Goal: Task Accomplishment & Management: Manage account settings

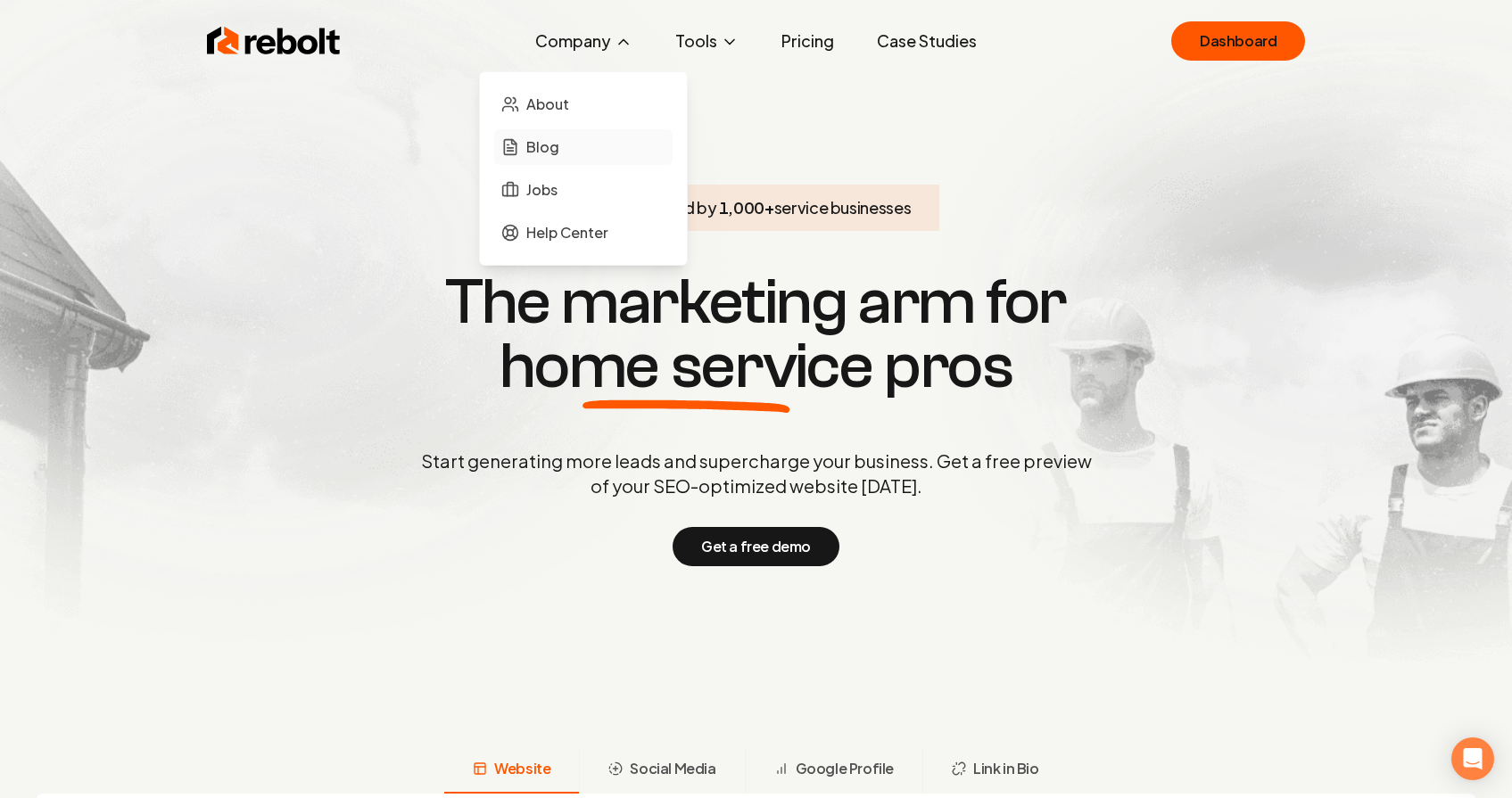
click at [571, 144] on link "Blog" at bounding box center [584, 146] width 179 height 36
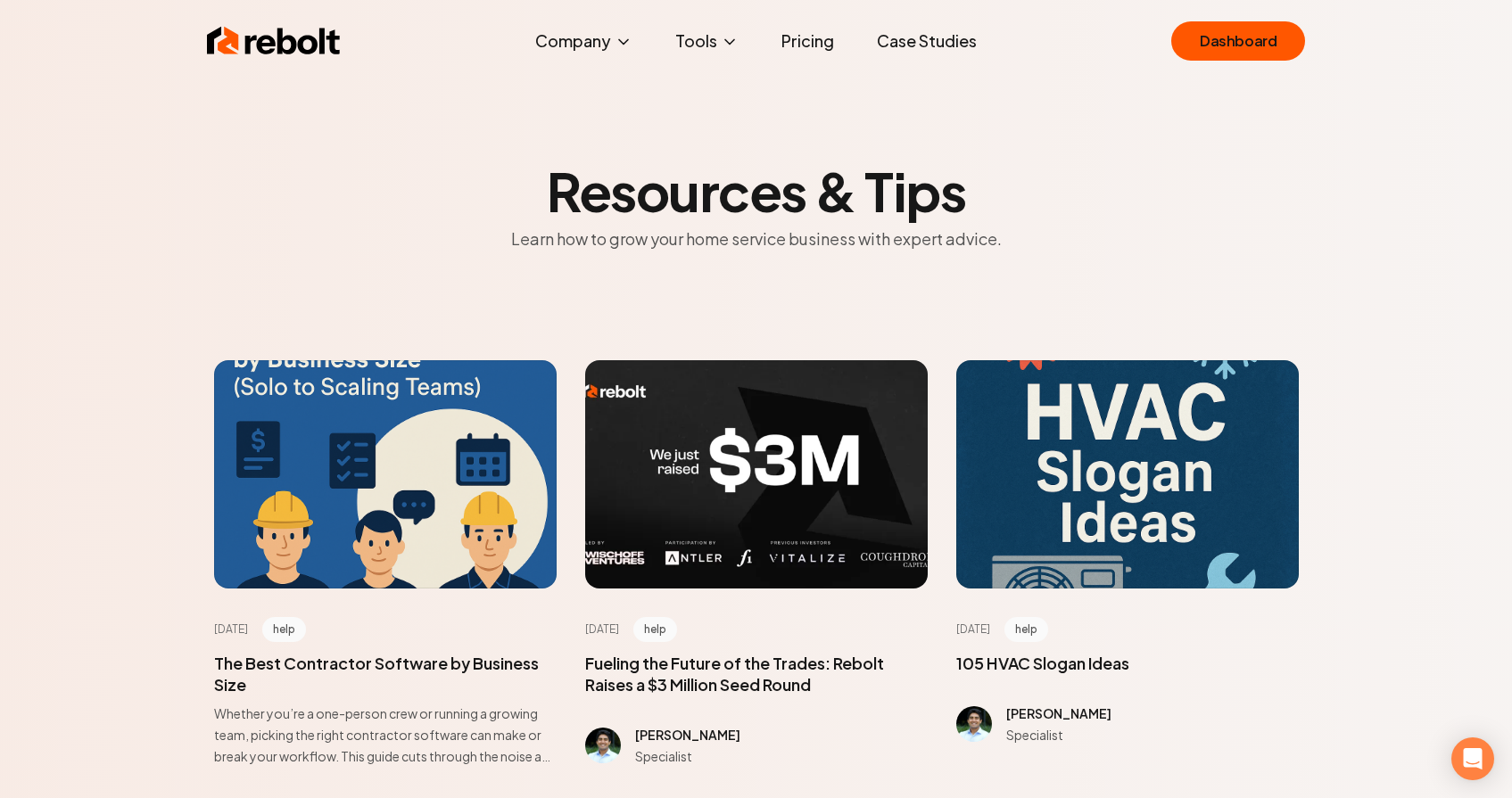
click at [901, 44] on link "Case Studies" at bounding box center [926, 40] width 128 height 36
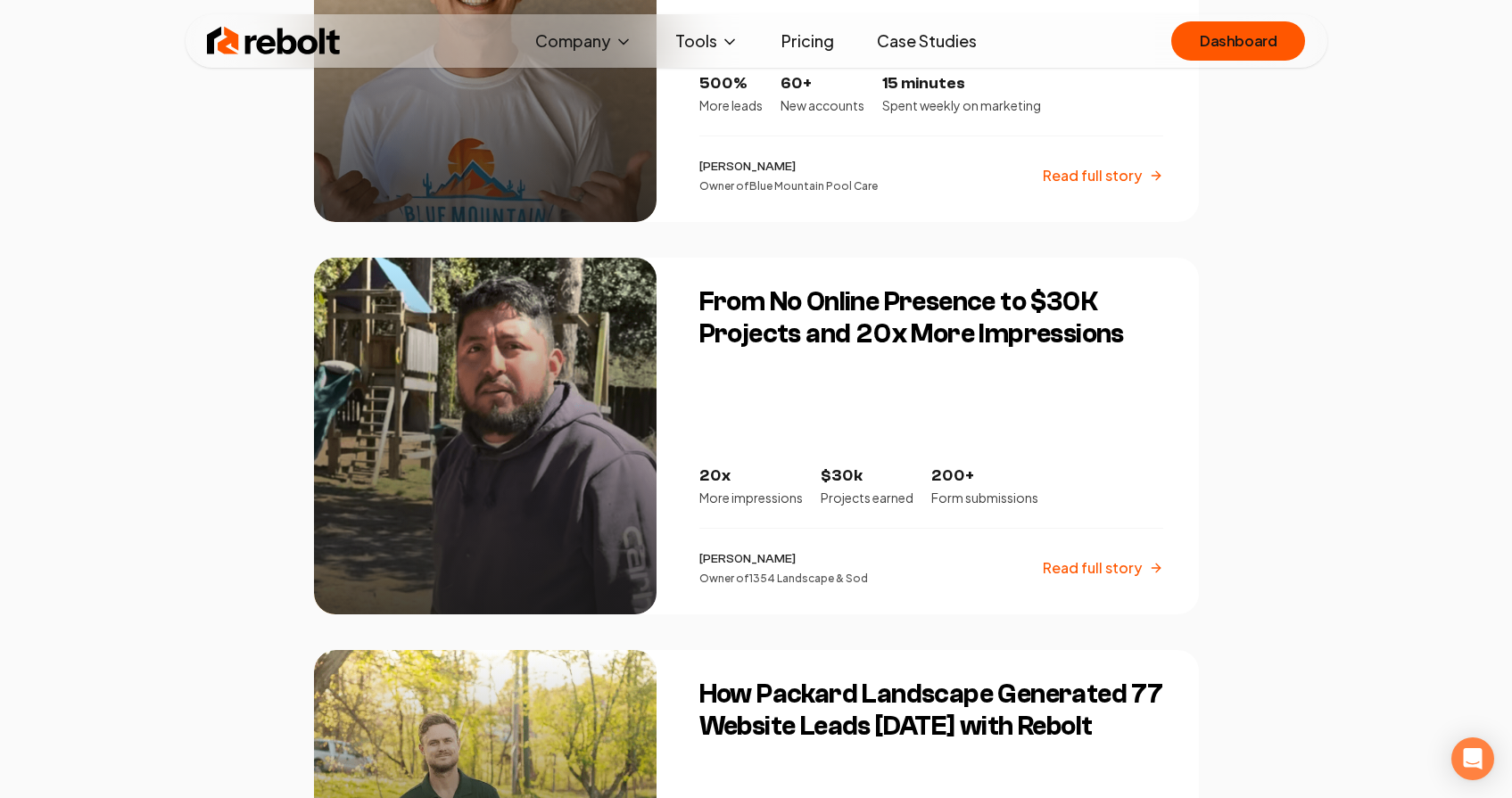
scroll to position [2534, 0]
click at [797, 405] on div "From No Online Presence to $30K Projects and 20x More Impressions 20x More impr…" at bounding box center [938, 435] width 521 height 356
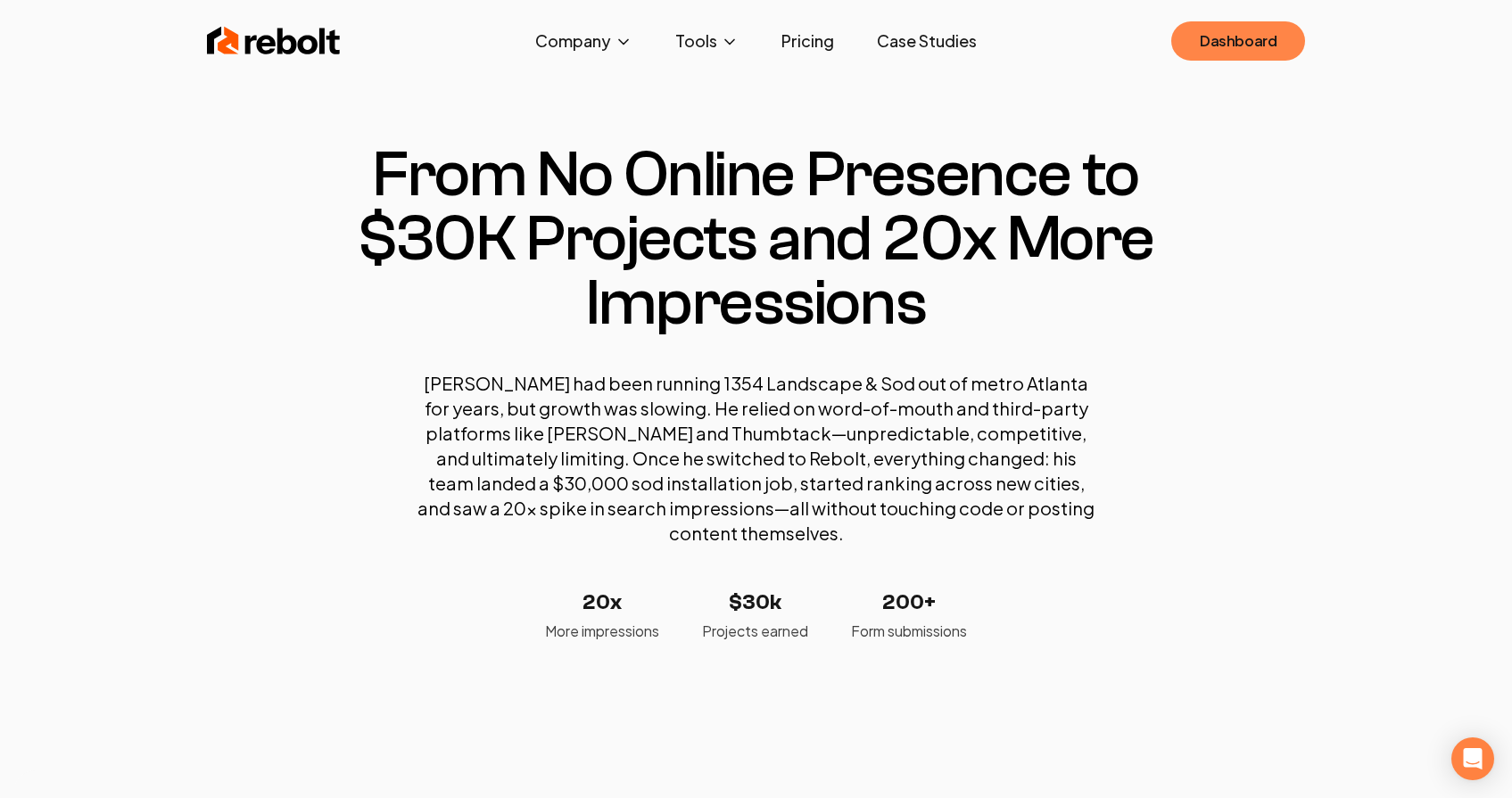
click at [1238, 57] on link "Dashboard" at bounding box center [1238, 40] width 134 height 40
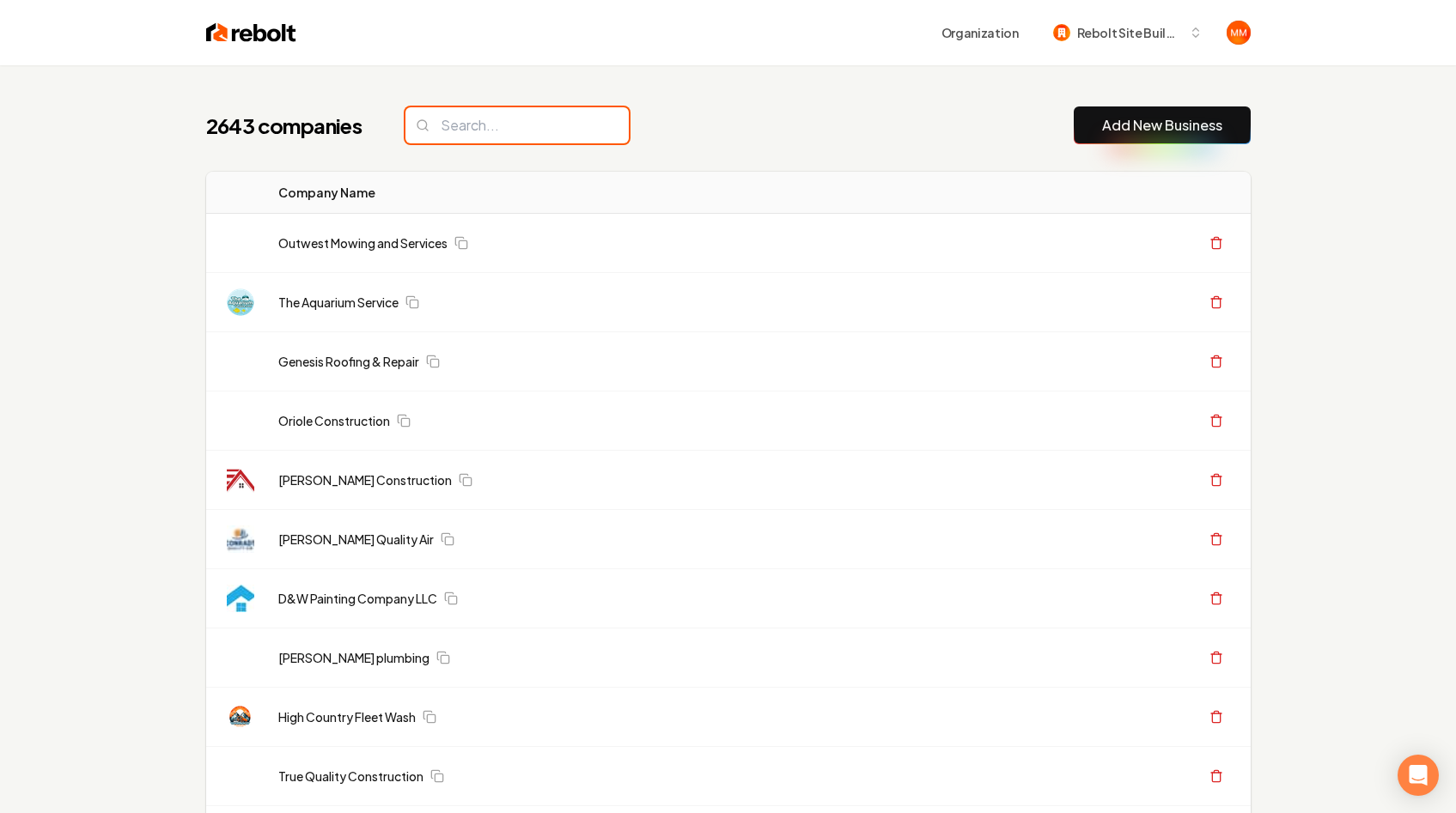
click at [544, 125] on input "search" at bounding box center [517, 125] width 223 height 36
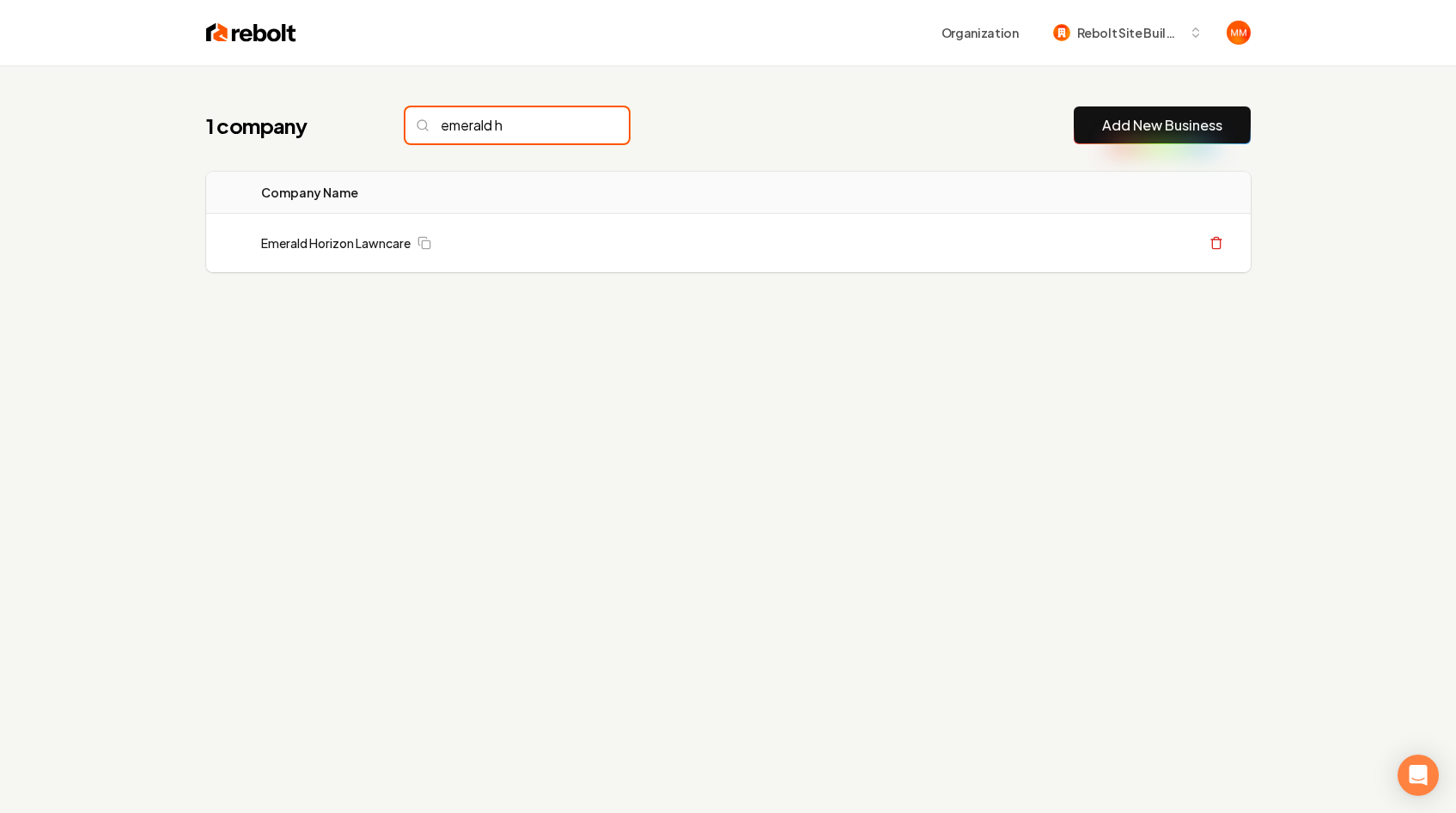
type input "emerald h"
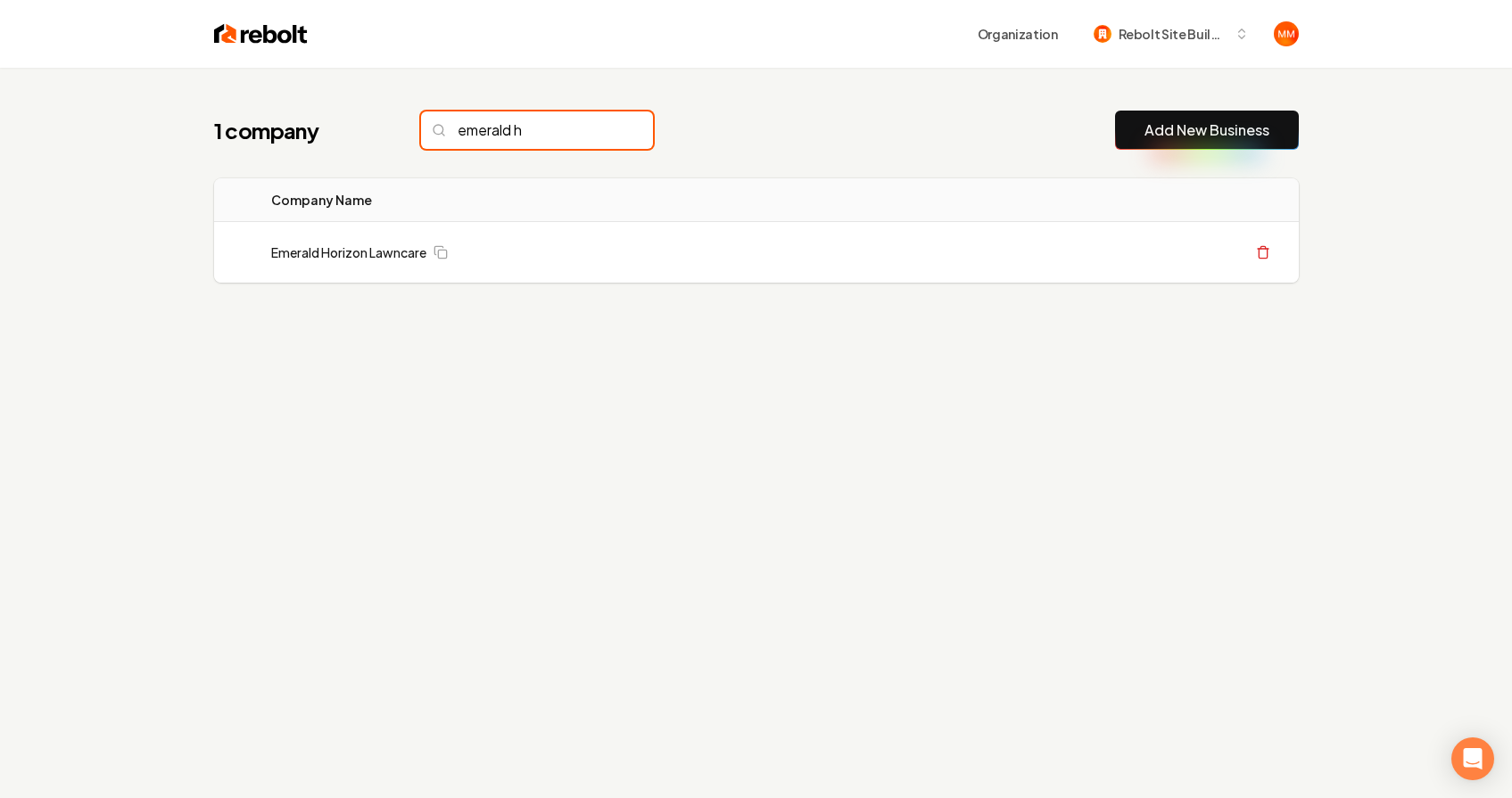
click at [600, 129] on input "emerald h" at bounding box center [537, 130] width 232 height 38
click at [600, 128] on input "emerald h" at bounding box center [537, 130] width 232 height 38
click at [598, 126] on input "emerald h" at bounding box center [537, 130] width 232 height 38
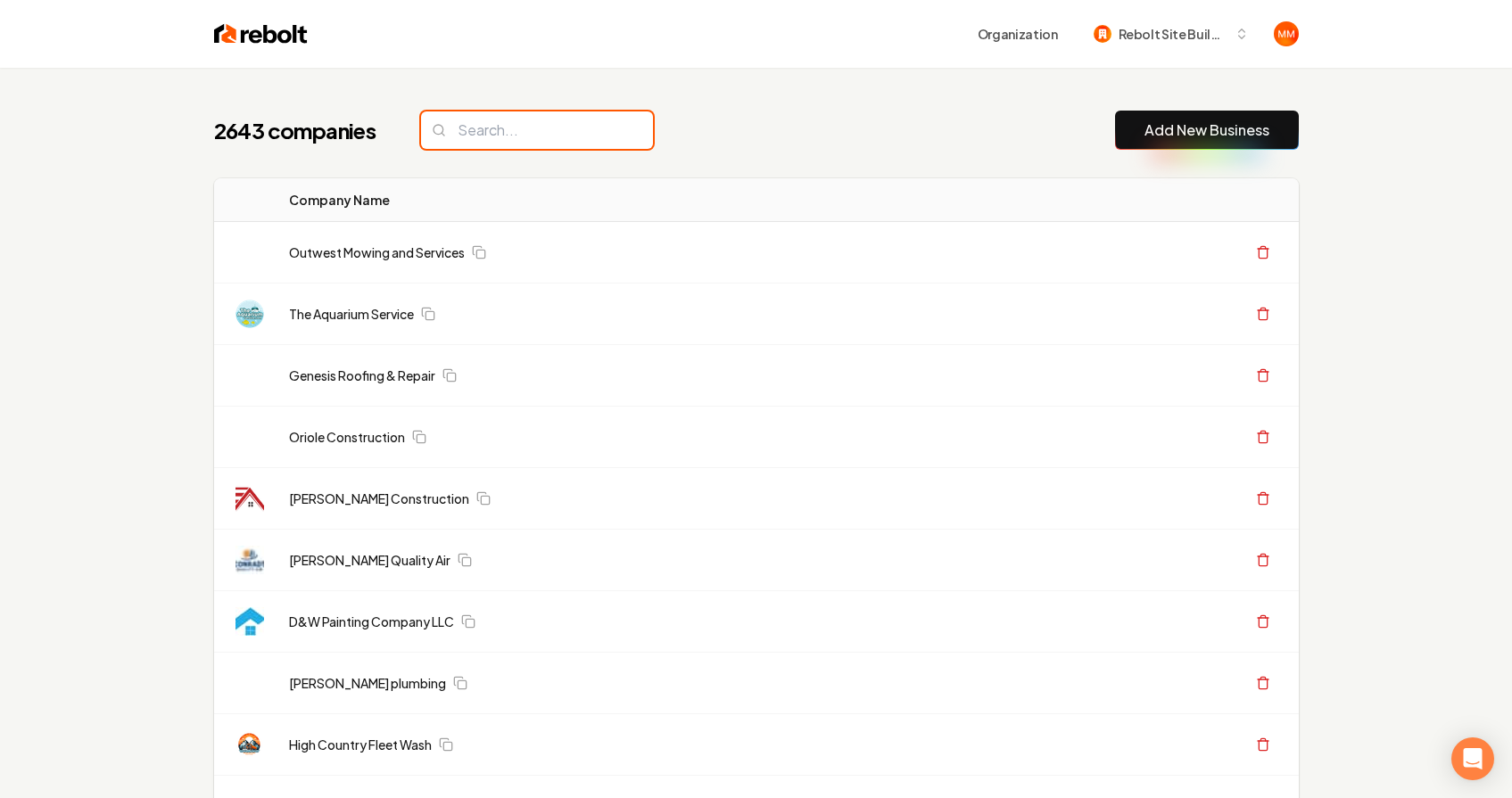
click at [598, 126] on input "search" at bounding box center [537, 130] width 232 height 38
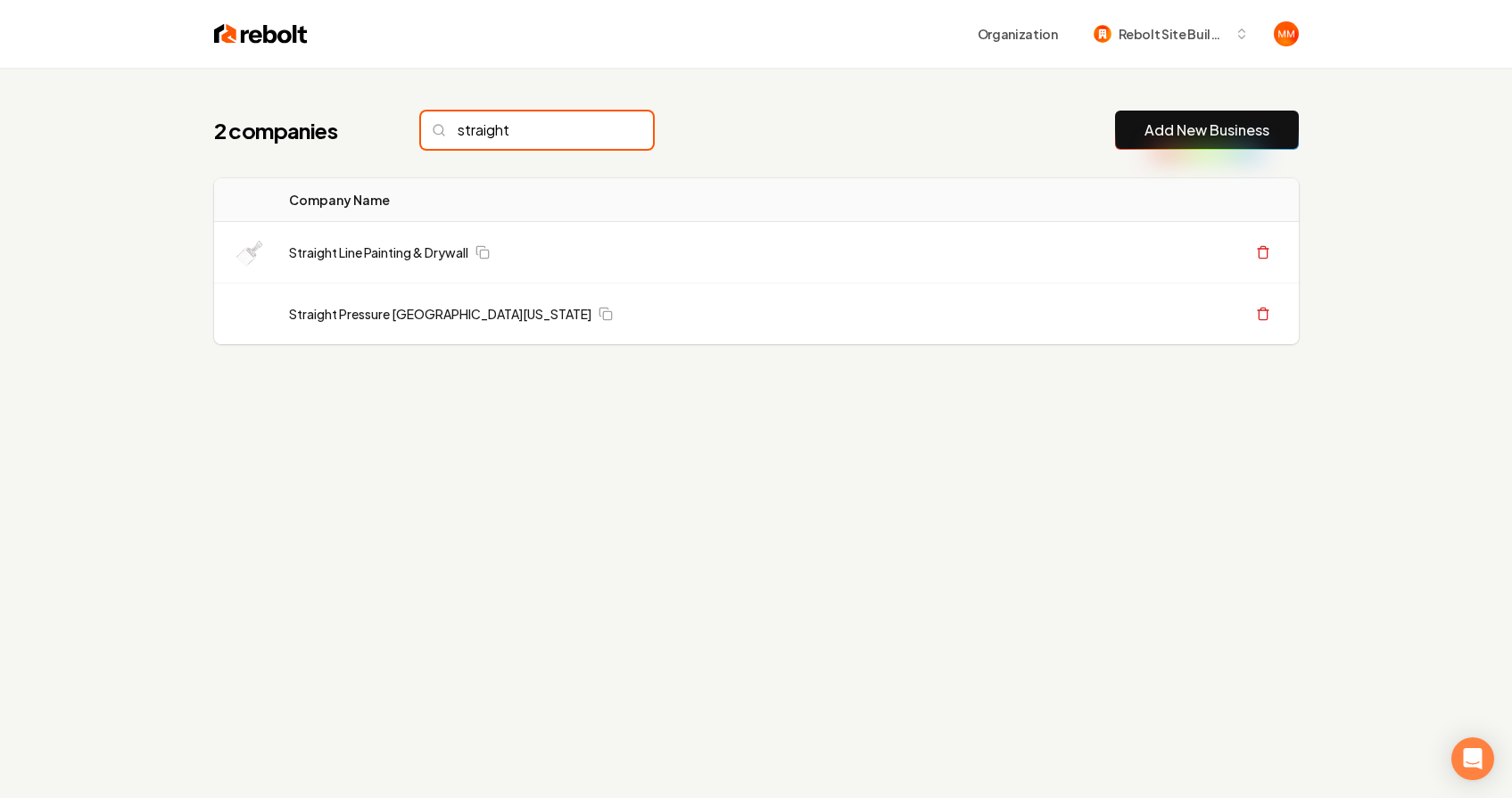
click at [546, 140] on input "straight" at bounding box center [537, 130] width 232 height 38
type input "strai"
click at [506, 135] on input "strai" at bounding box center [537, 130] width 232 height 38
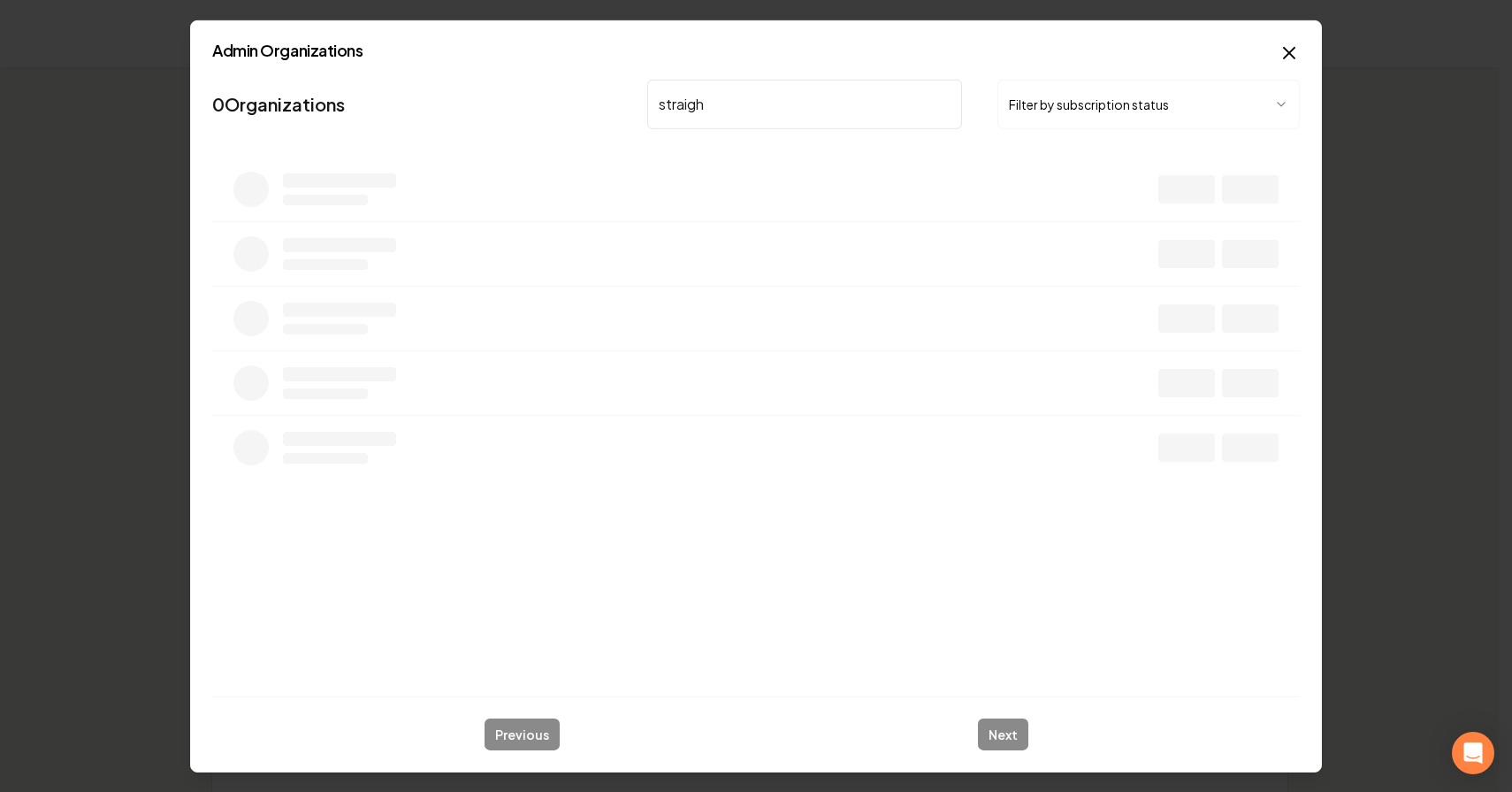
type input "straight"
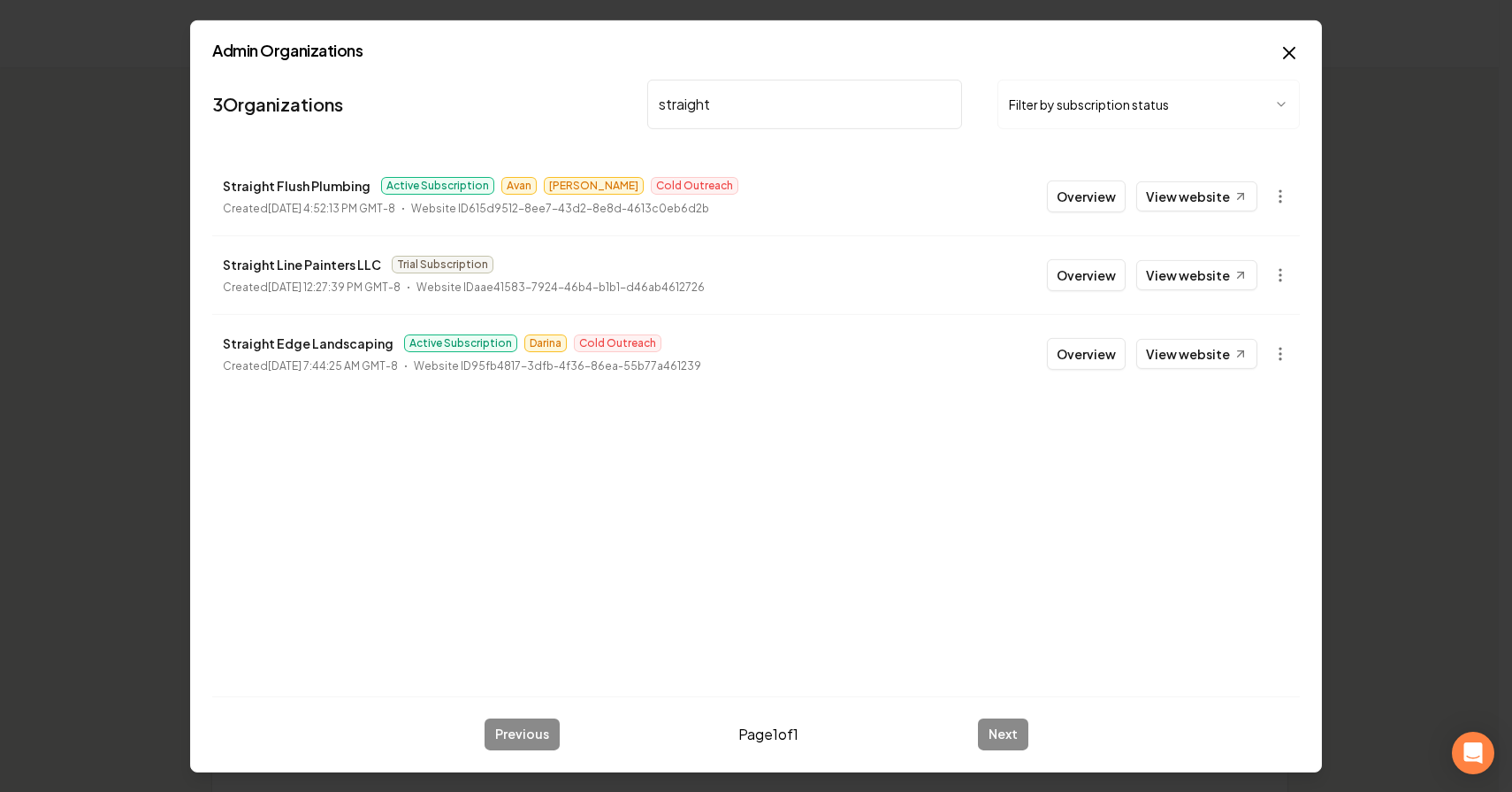
click at [1102, 344] on button "Overview" at bounding box center [1087, 353] width 79 height 32
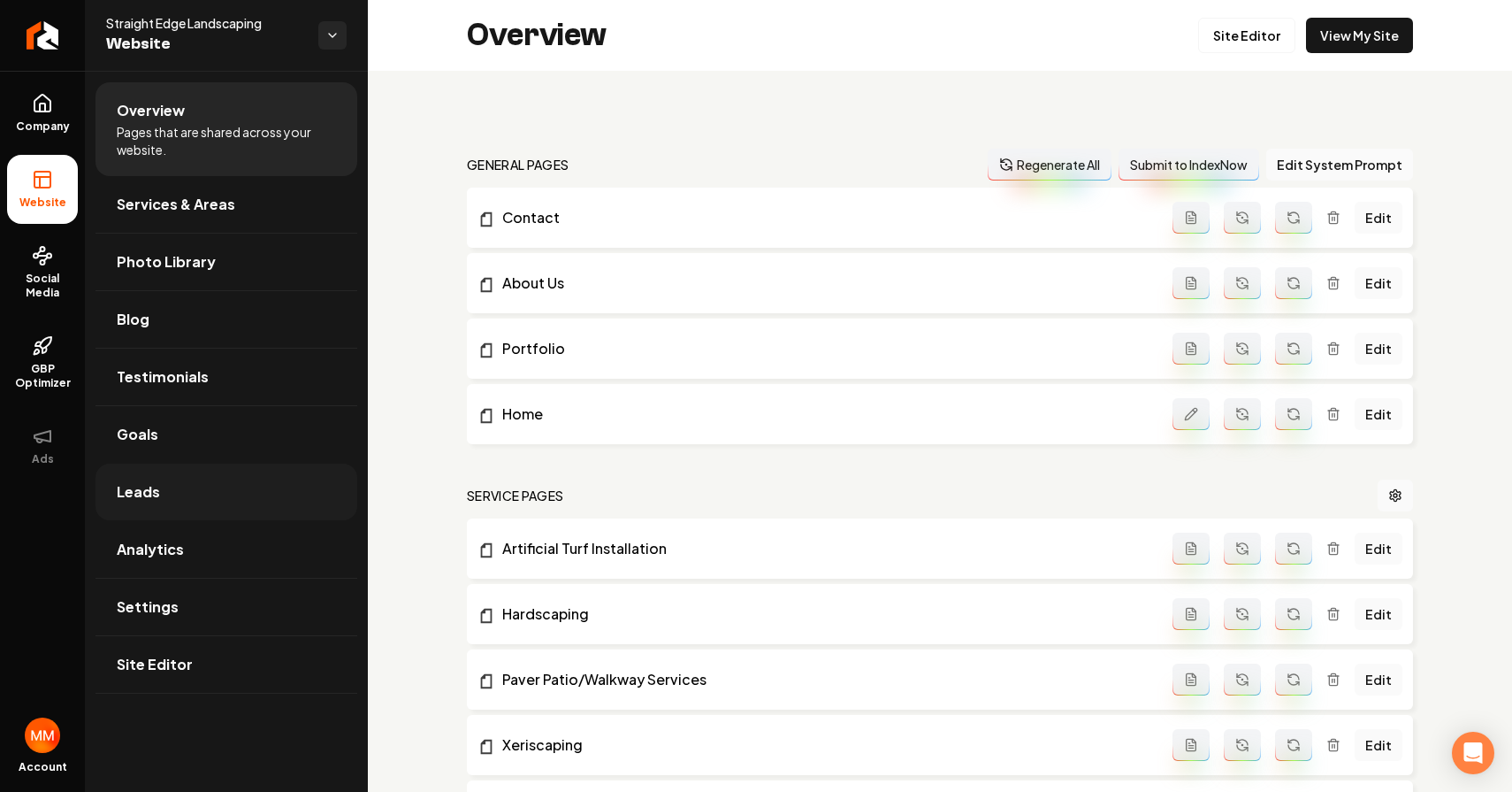
click at [287, 474] on link "Leads" at bounding box center [226, 491] width 262 height 57
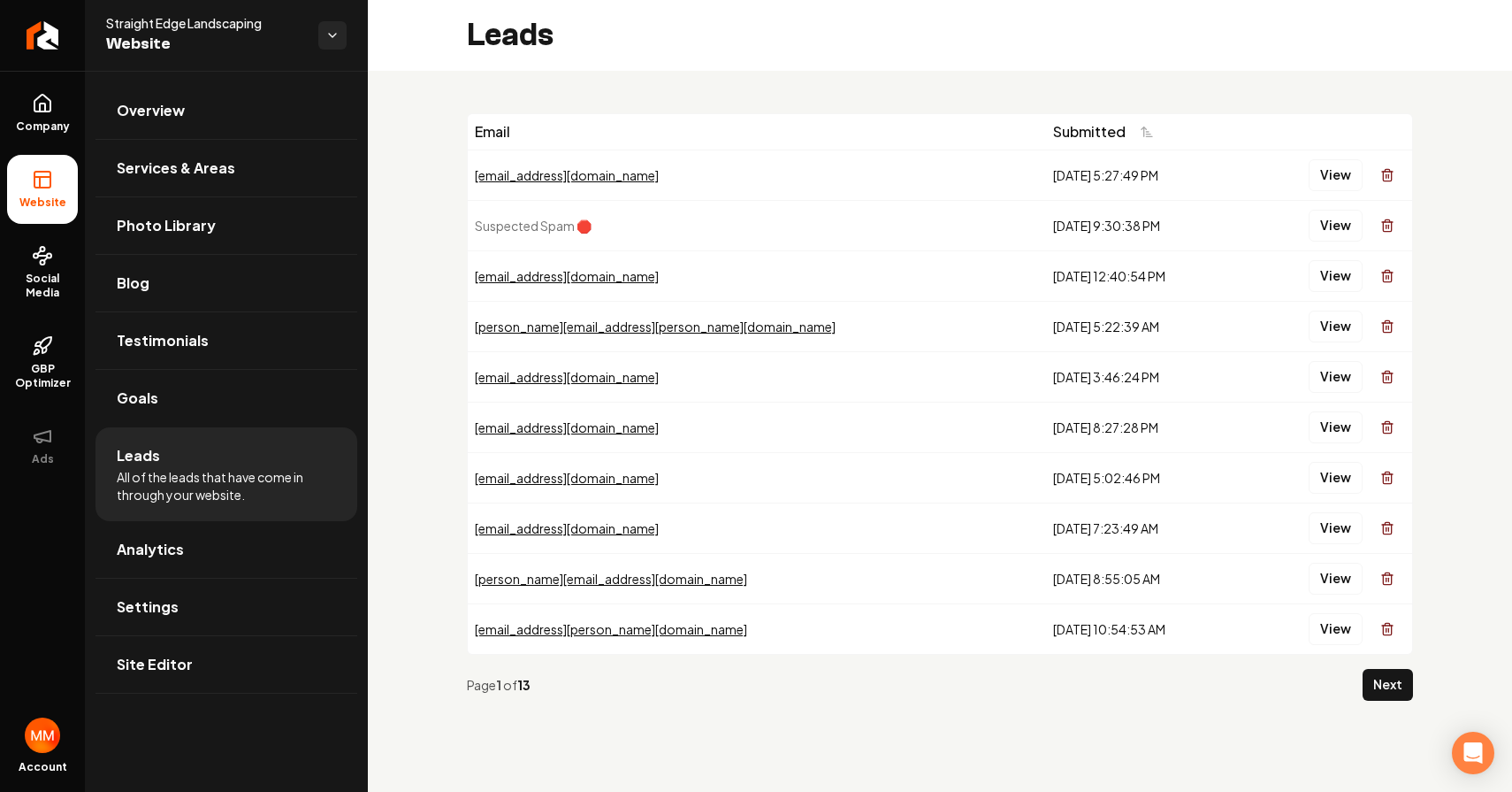
drag, startPoint x: 1056, startPoint y: 632, endPoint x: 584, endPoint y: 108, distance: 705.2
click at [584, 108] on div "Email Submitted [EMAIL_ADDRESS][DOMAIN_NAME] [DATE] 5:27:49 PM View Suspected S…" at bounding box center [940, 414] width 1144 height 687
click at [644, 90] on div "Email Submitted [EMAIL_ADDRESS][DOMAIN_NAME] [DATE] 5:27:49 PM View Suspected S…" at bounding box center [940, 414] width 1144 height 687
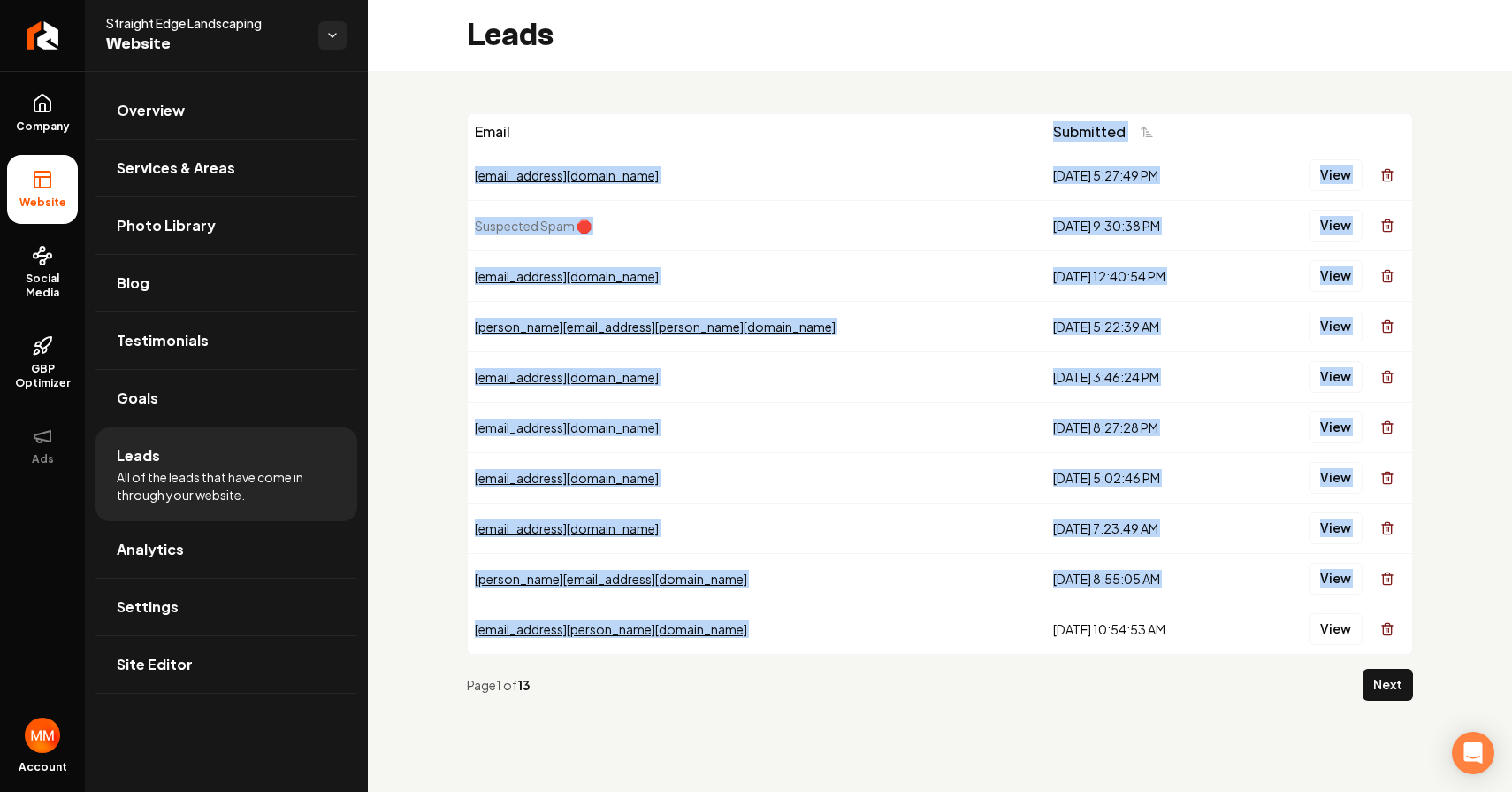
drag, startPoint x: 1078, startPoint y: 619, endPoint x: 793, endPoint y: 108, distance: 585.1
click at [796, 117] on table "Email Submitted [EMAIL_ADDRESS][DOMAIN_NAME] [DATE] 5:27:49 PM View Suspected S…" at bounding box center [940, 384] width 944 height 540
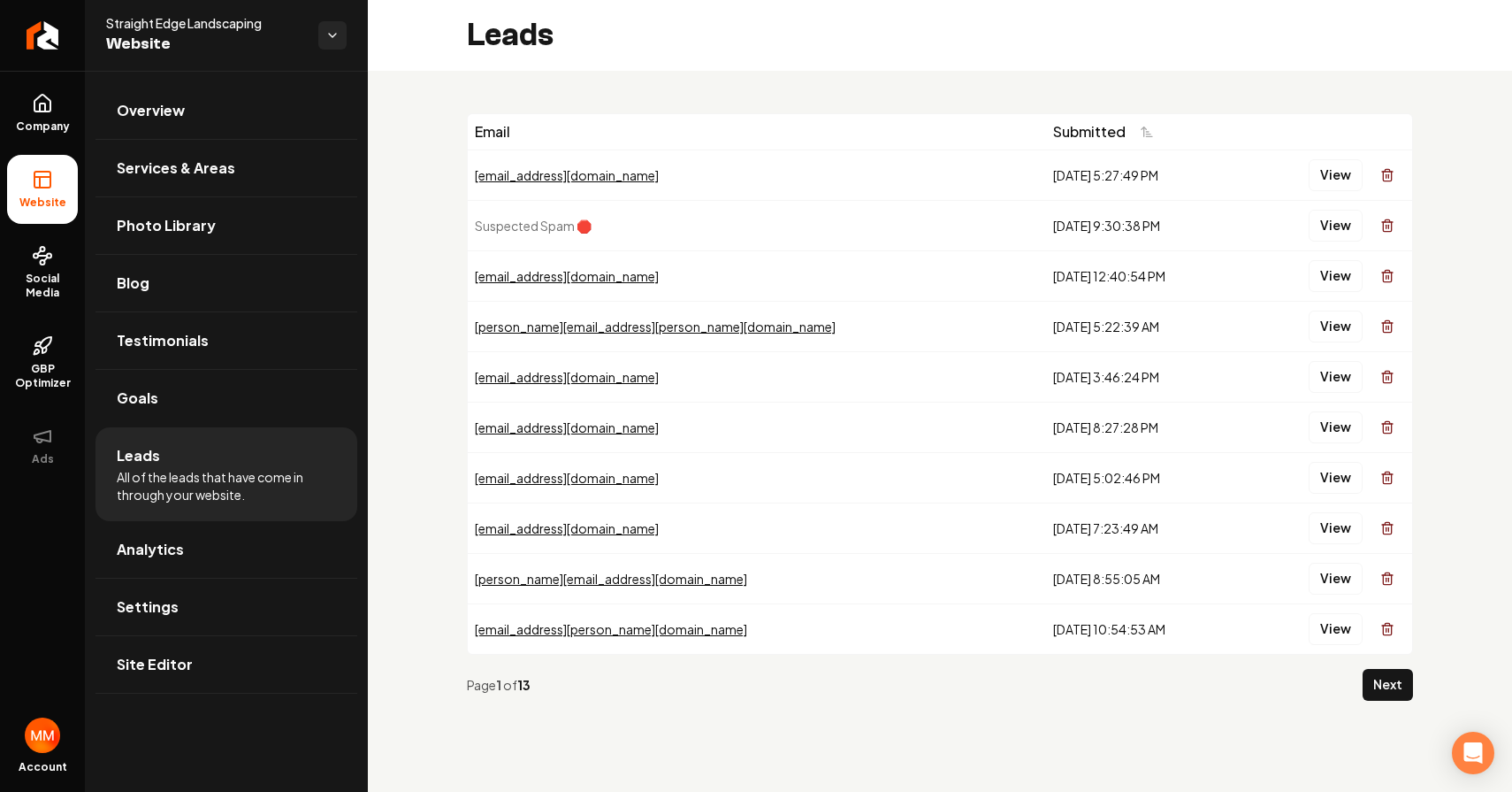
click at [883, 740] on div "Email Submitted [EMAIL_ADDRESS][DOMAIN_NAME] [DATE] 5:27:49 PM View Suspected S…" at bounding box center [940, 414] width 1144 height 687
drag, startPoint x: 1091, startPoint y: 222, endPoint x: 563, endPoint y: 216, distance: 528.0
click at [563, 216] on tr "Suspected Spam 🛑 [DATE] 9:30:38 PM View" at bounding box center [940, 225] width 944 height 50
click at [457, 212] on div "Email Submitted [EMAIL_ADDRESS][DOMAIN_NAME] [DATE] 5:27:49 PM View Suspected S…" at bounding box center [940, 414] width 1144 height 687
click at [1323, 221] on button "View" at bounding box center [1335, 226] width 54 height 32
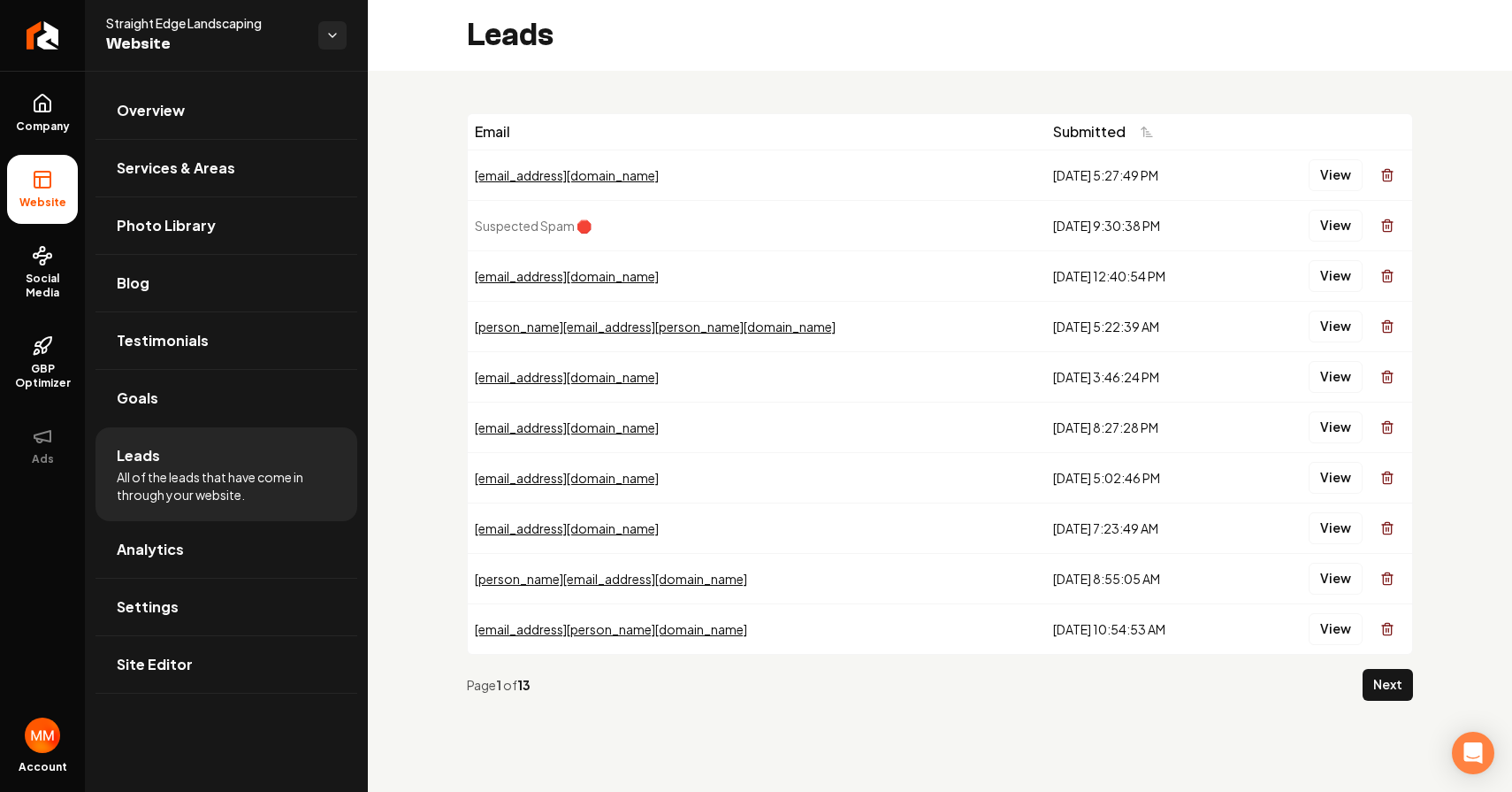
drag, startPoint x: 1090, startPoint y: 643, endPoint x: 698, endPoint y: 146, distance: 633.0
click at [697, 154] on tbody "[EMAIL_ADDRESS][DOMAIN_NAME] [DATE] 5:27:49 PM View Suspected Spam 🛑 [DATE] 9:3…" at bounding box center [940, 402] width 944 height 504
click at [699, 131] on div "Email" at bounding box center [757, 132] width 564 height 21
click at [1324, 273] on button "View" at bounding box center [1335, 276] width 54 height 32
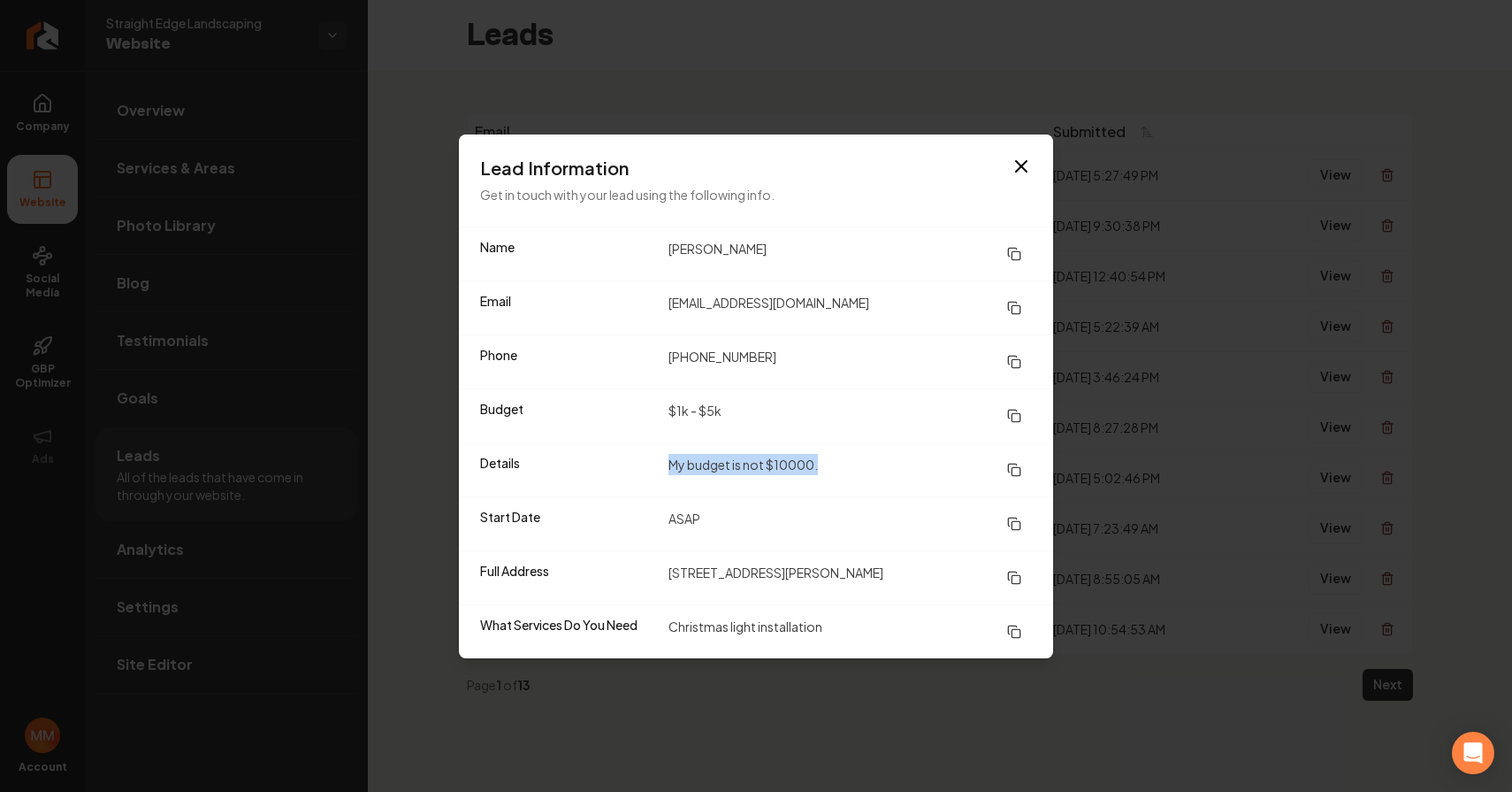
drag, startPoint x: 840, startPoint y: 464, endPoint x: 672, endPoint y: 456, distance: 168.2
click at [672, 456] on dd "My budget is not $10000." at bounding box center [850, 470] width 363 height 32
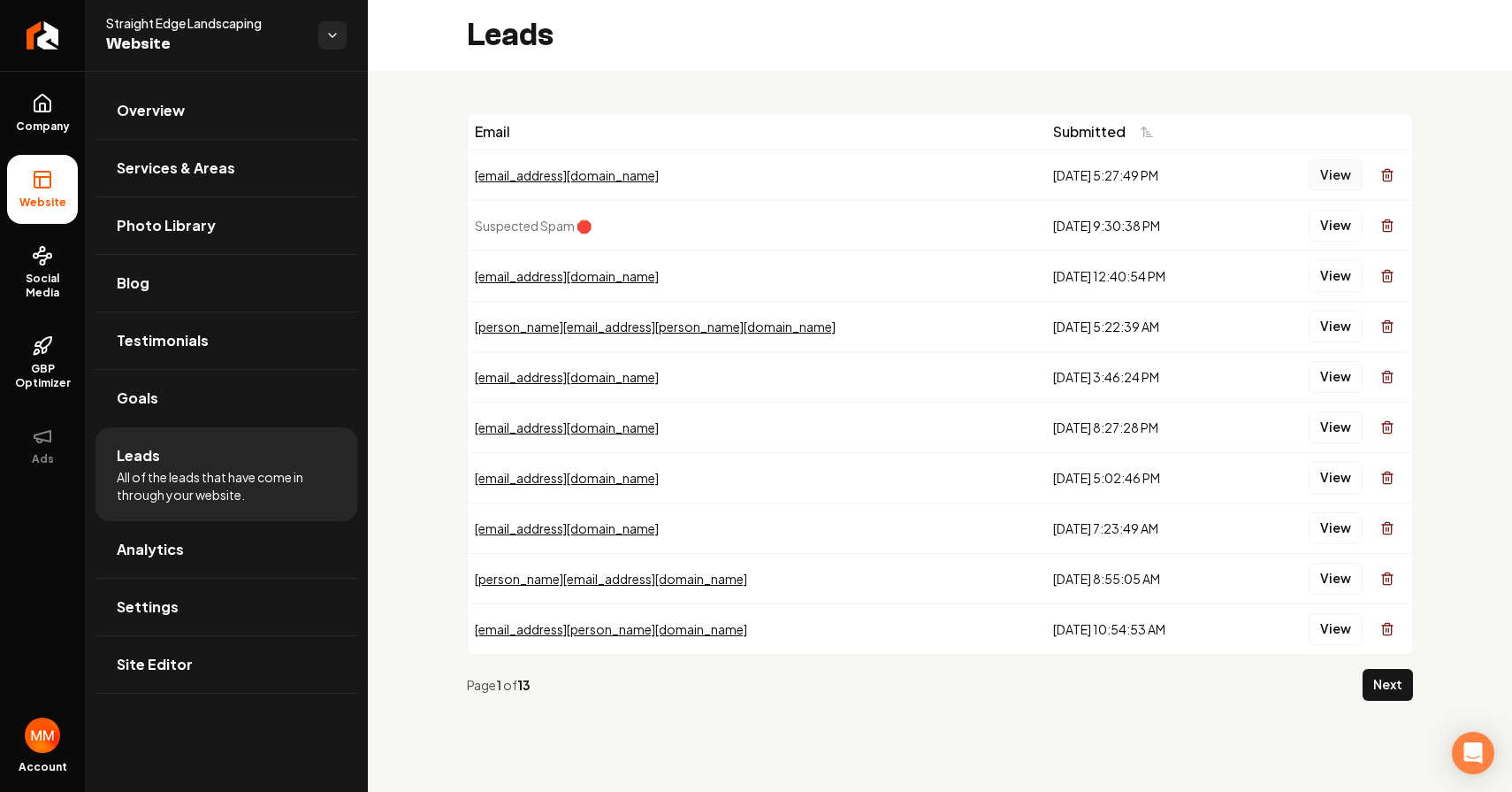
click at [1326, 180] on button "View" at bounding box center [1335, 174] width 54 height 32
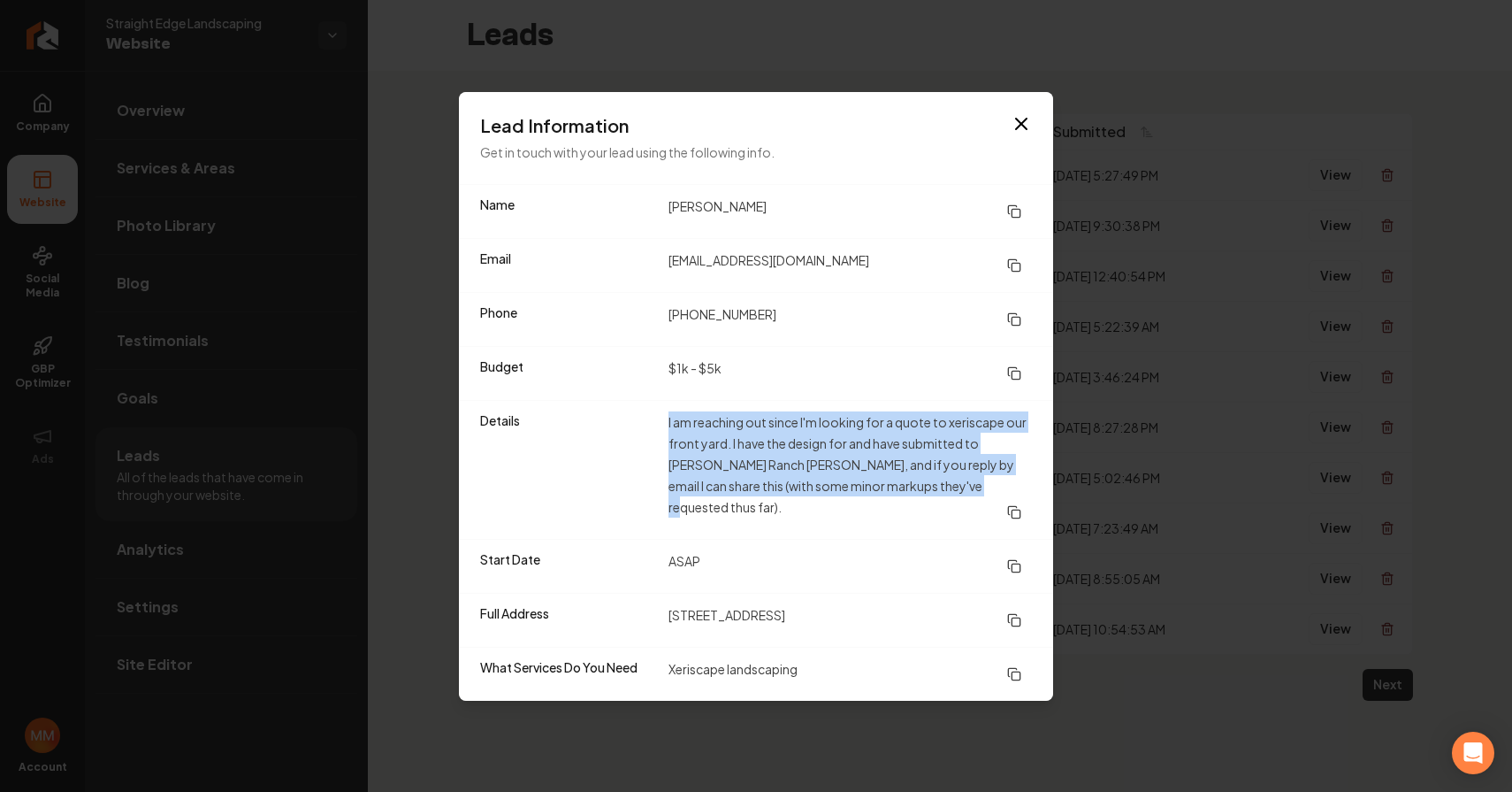
drag, startPoint x: 948, startPoint y: 503, endPoint x: 648, endPoint y: 430, distance: 308.8
click at [648, 430] on div "Details I am reaching out since I'm looking for a quote to xeriscape our front …" at bounding box center [756, 470] width 594 height 139
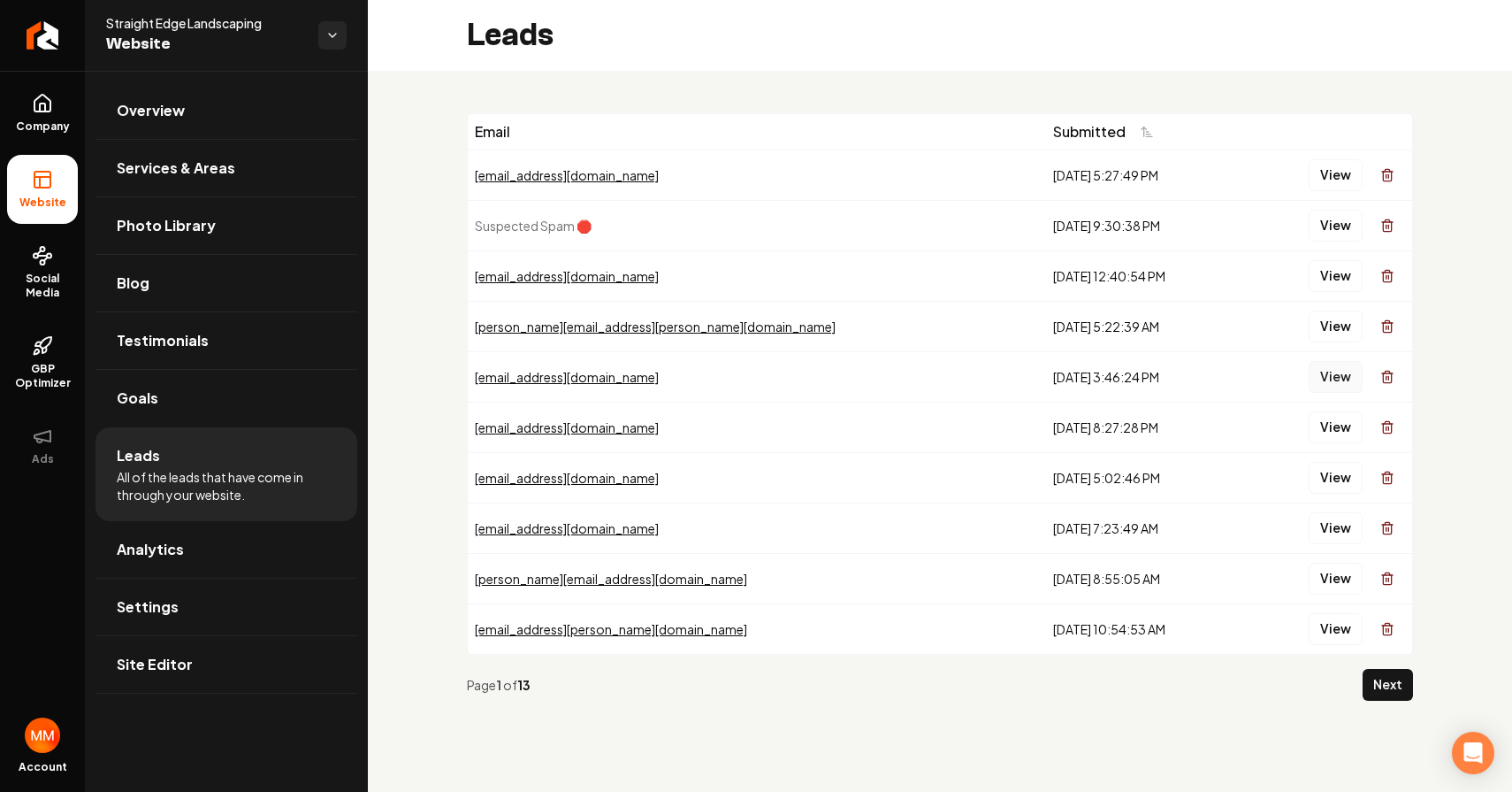
click at [1341, 367] on button "View" at bounding box center [1335, 376] width 54 height 32
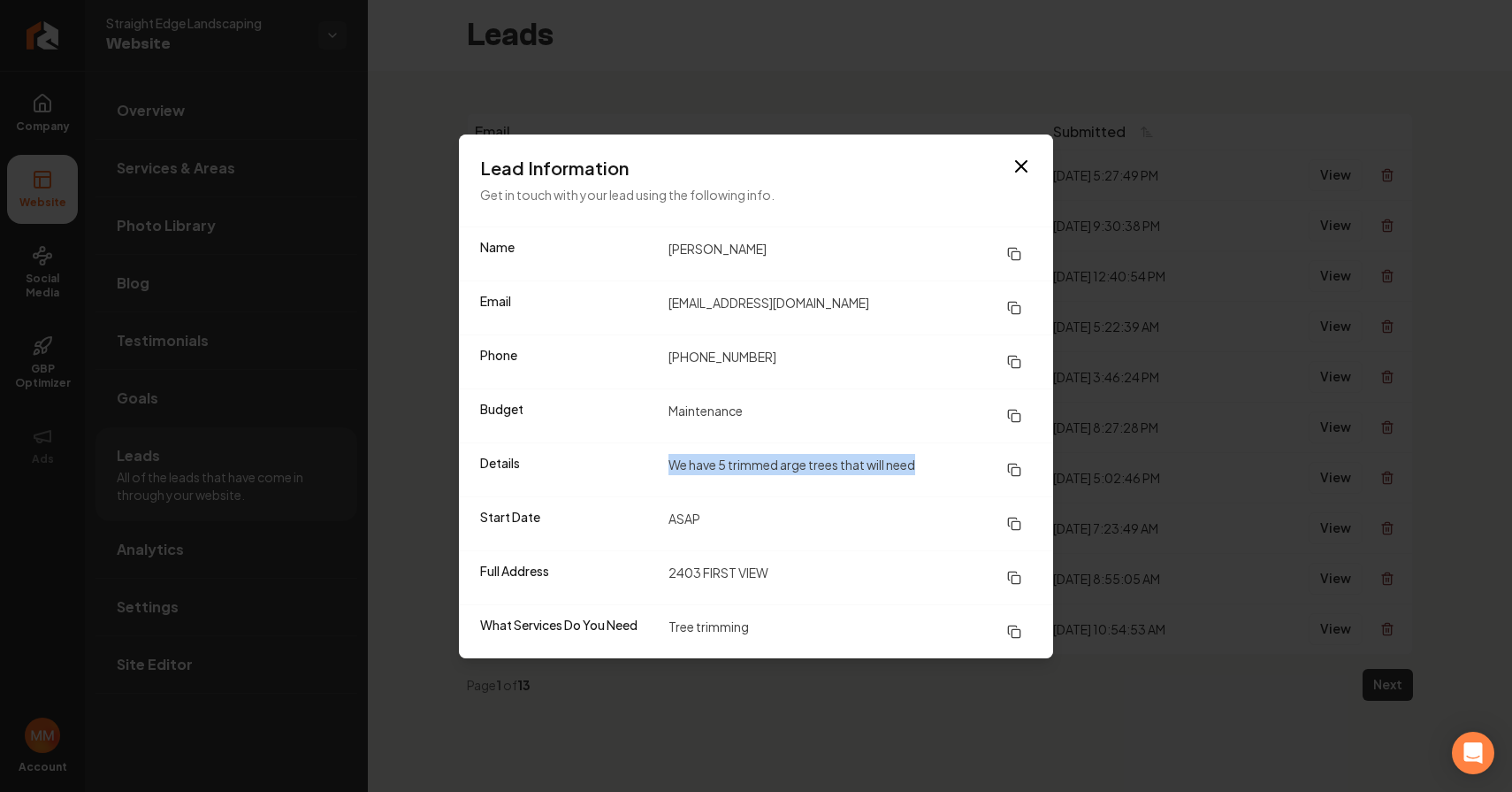
drag, startPoint x: 929, startPoint y: 460, endPoint x: 659, endPoint y: 463, distance: 270.0
click at [659, 463] on div "Details We have 5 trimmed arge trees that will need" at bounding box center [756, 469] width 594 height 54
drag, startPoint x: 1294, startPoint y: 395, endPoint x: 1352, endPoint y: 395, distance: 58.0
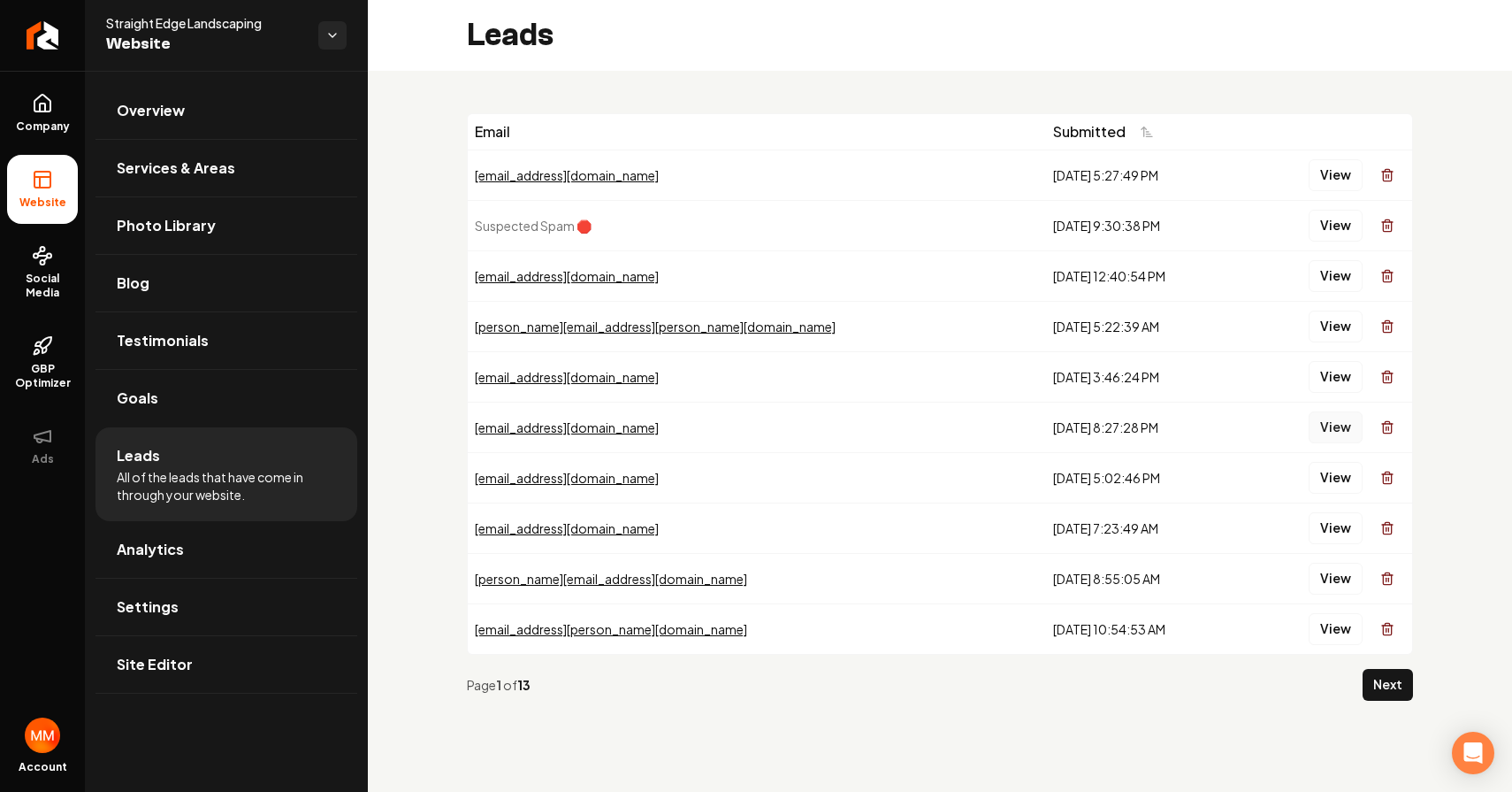
click at [1335, 423] on button "View" at bounding box center [1335, 427] width 54 height 32
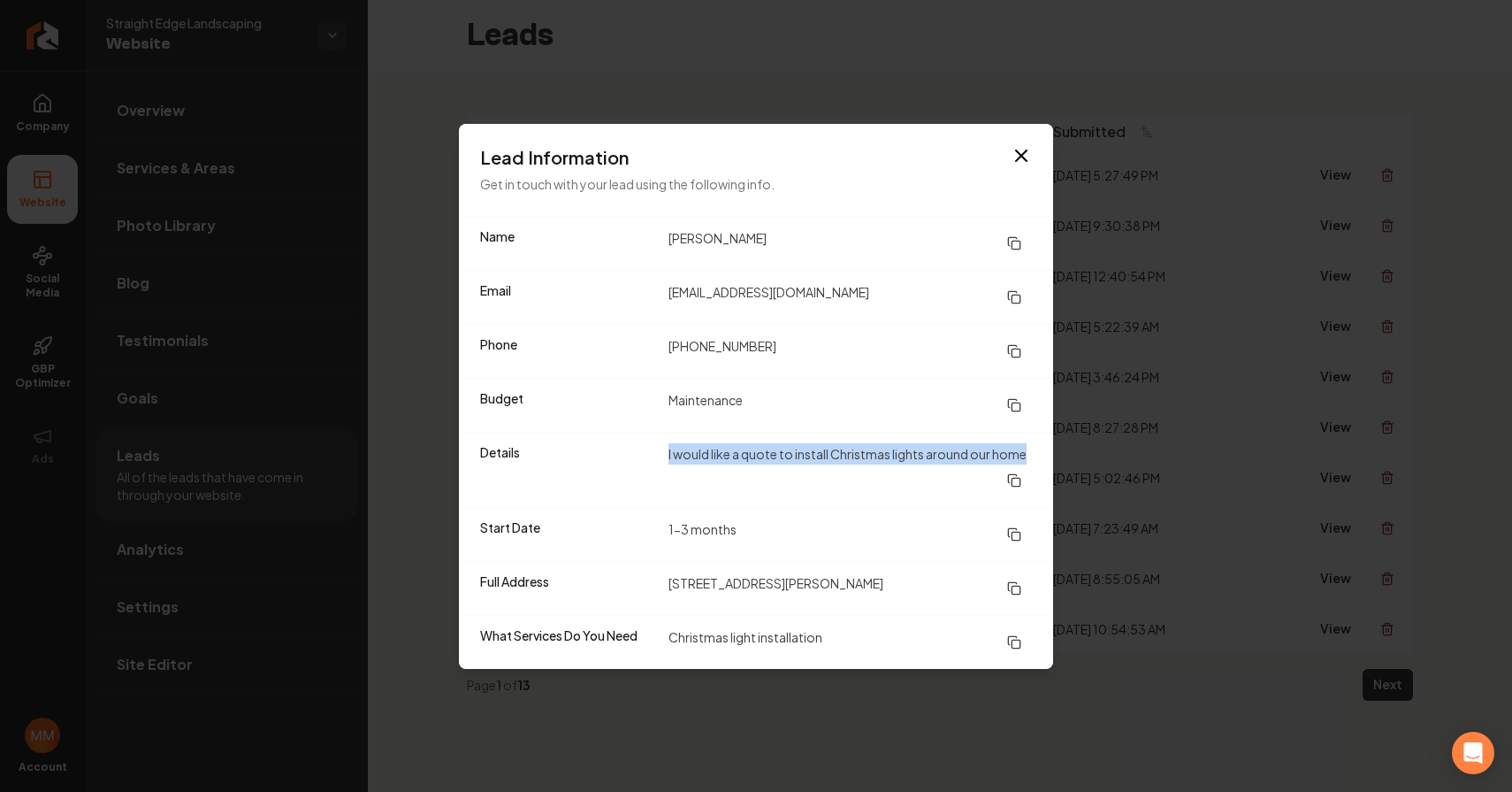
drag, startPoint x: 654, startPoint y: 449, endPoint x: 1045, endPoint y: 456, distance: 391.1
click at [1045, 456] on div "Details I would like a quote to install Christmas lights around our home" at bounding box center [756, 470] width 594 height 75
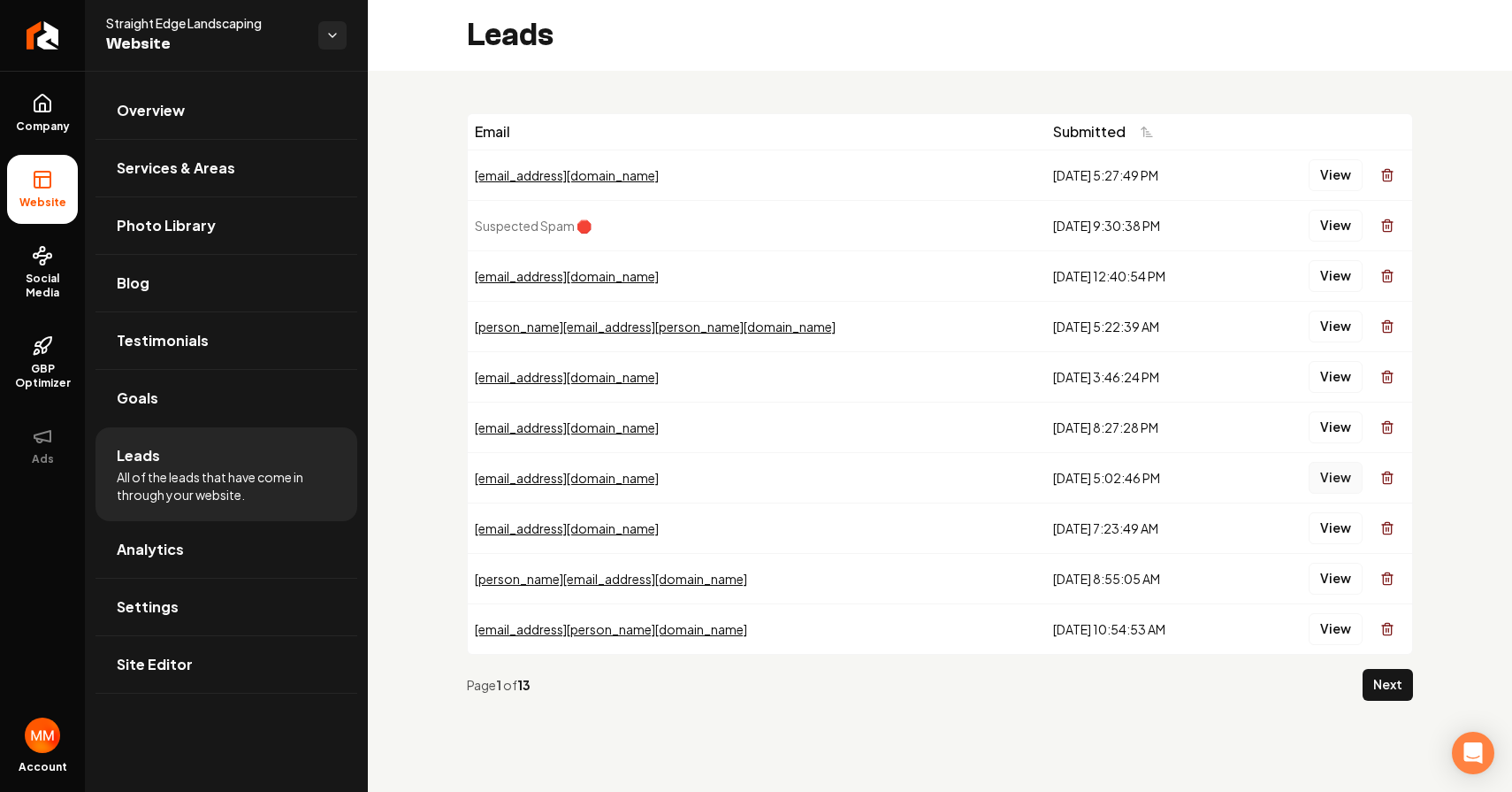
click at [1325, 476] on button "View" at bounding box center [1335, 478] width 54 height 32
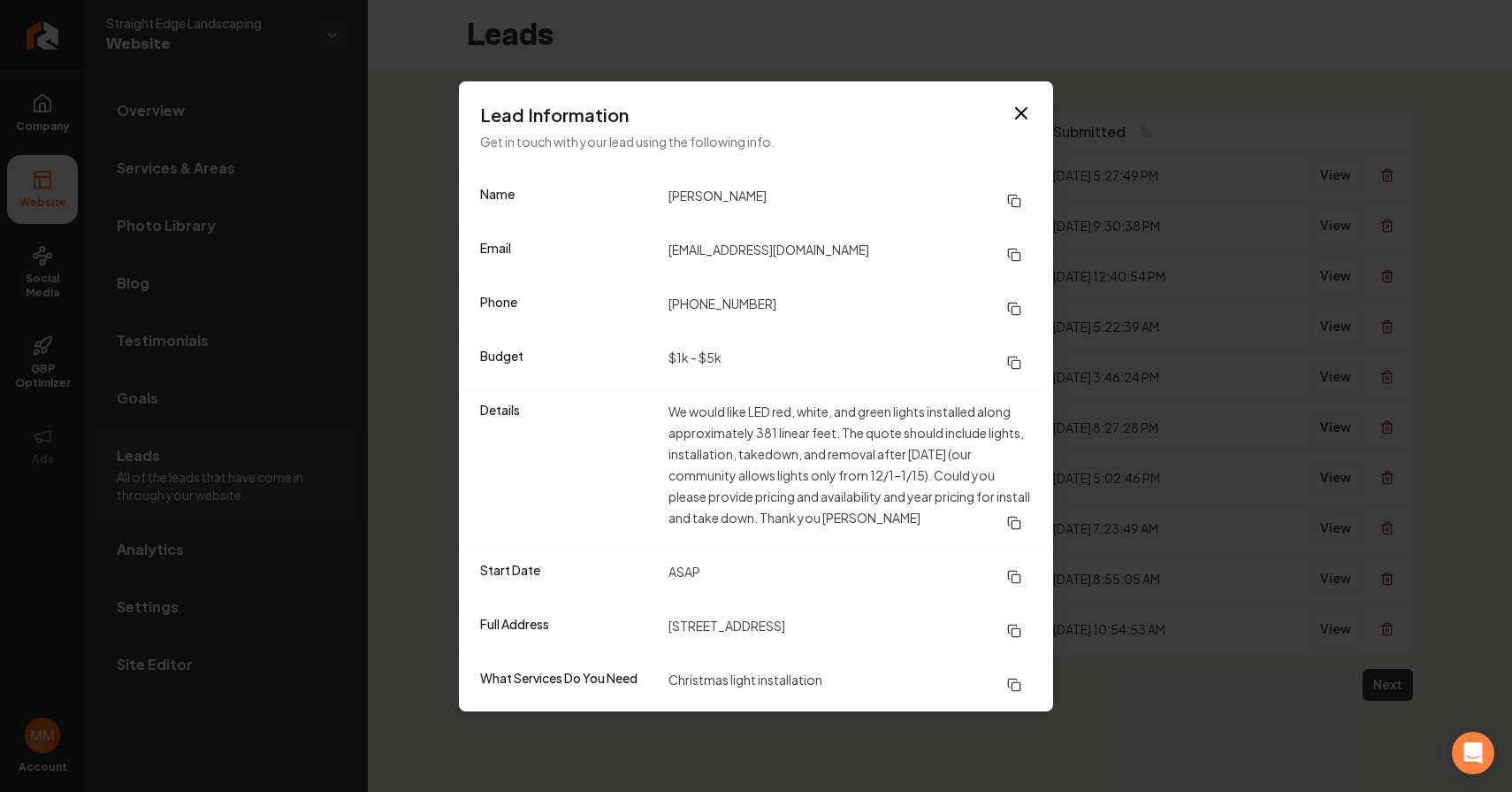
drag, startPoint x: 1249, startPoint y: 407, endPoint x: 1328, endPoint y: 499, distance: 121.3
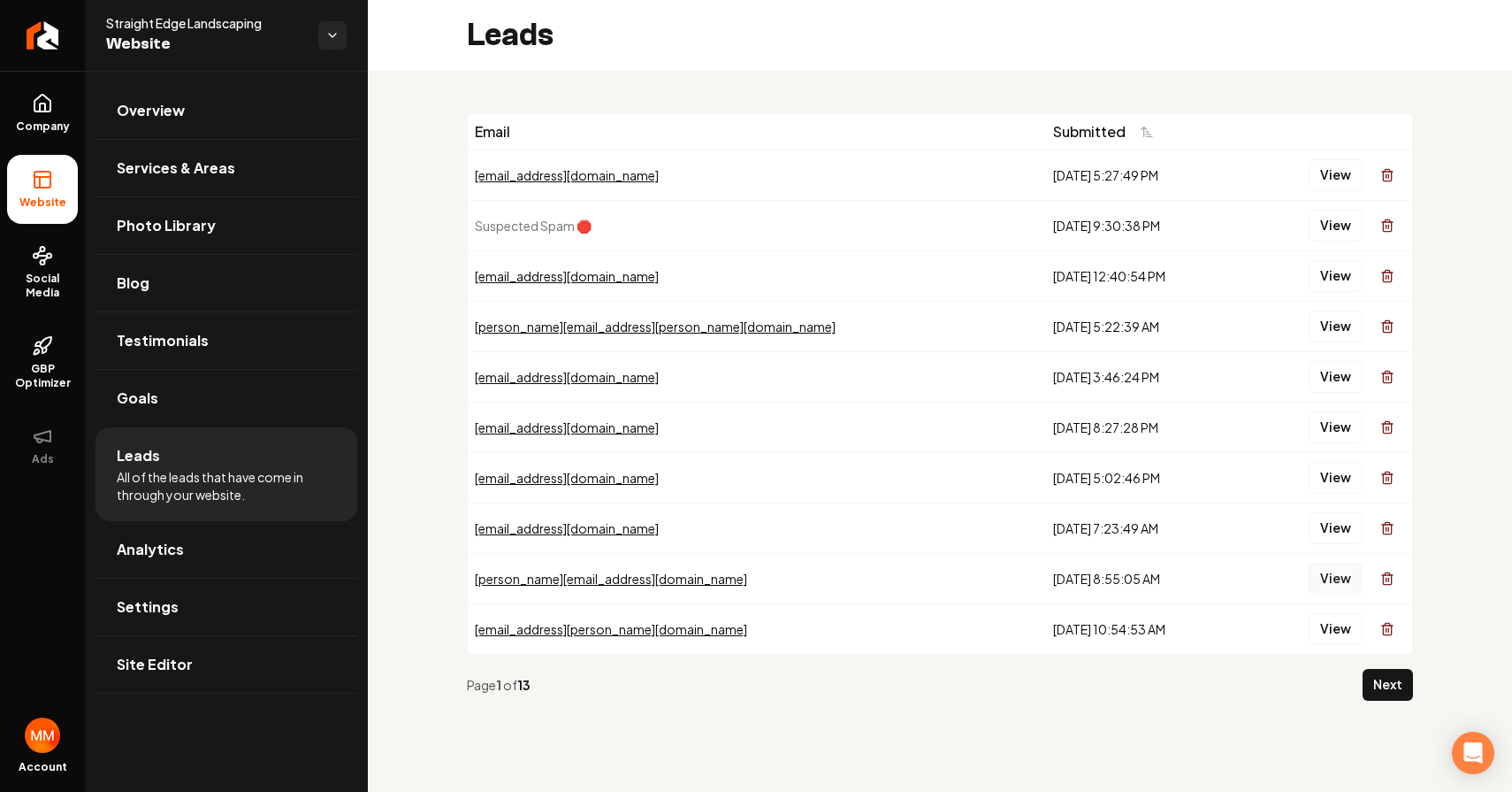
click at [1328, 578] on button "View" at bounding box center [1335, 578] width 54 height 32
click at [1340, 622] on button "View" at bounding box center [1335, 628] width 54 height 32
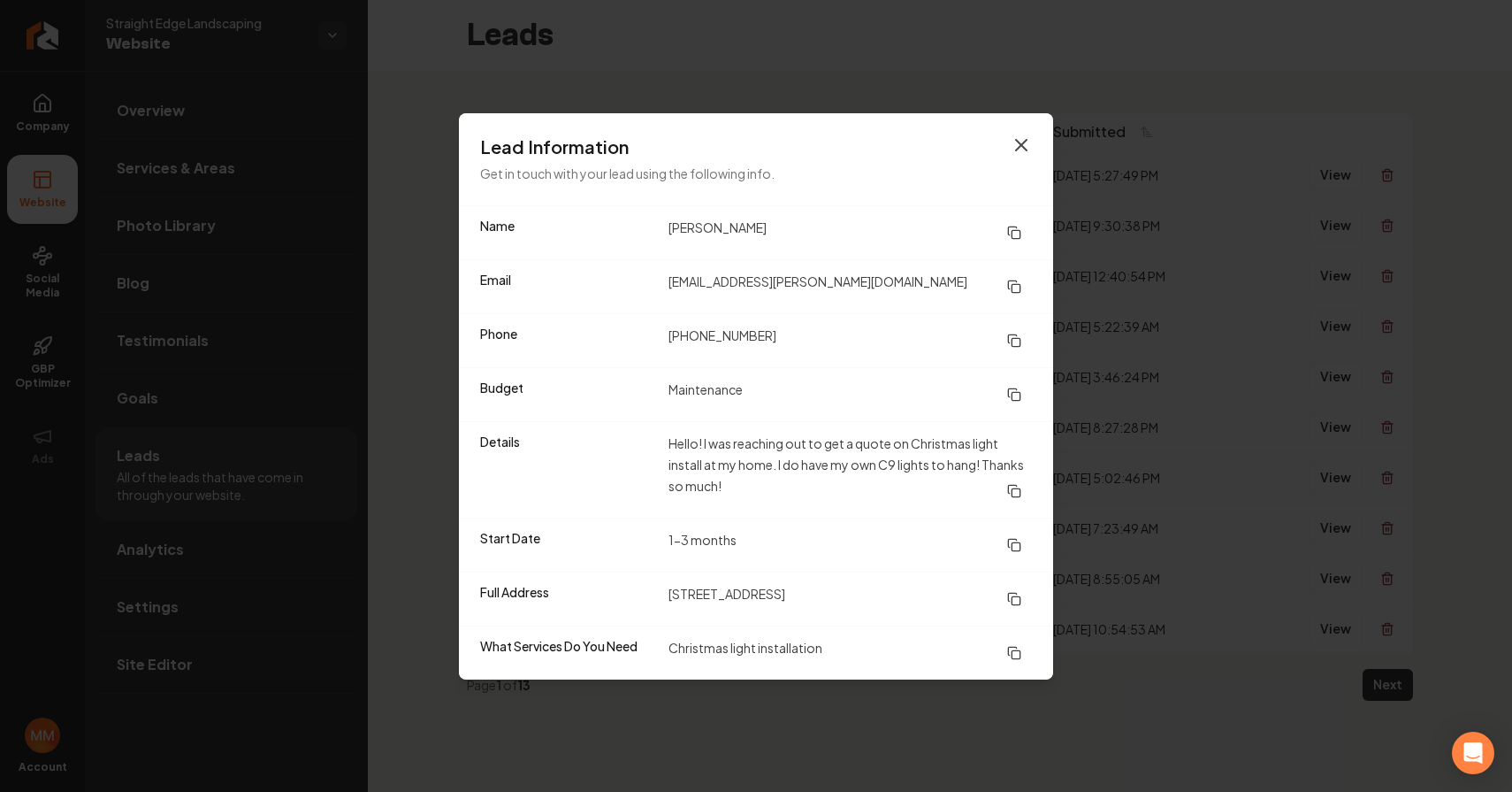
click at [1024, 137] on icon "button" at bounding box center [1021, 144] width 21 height 21
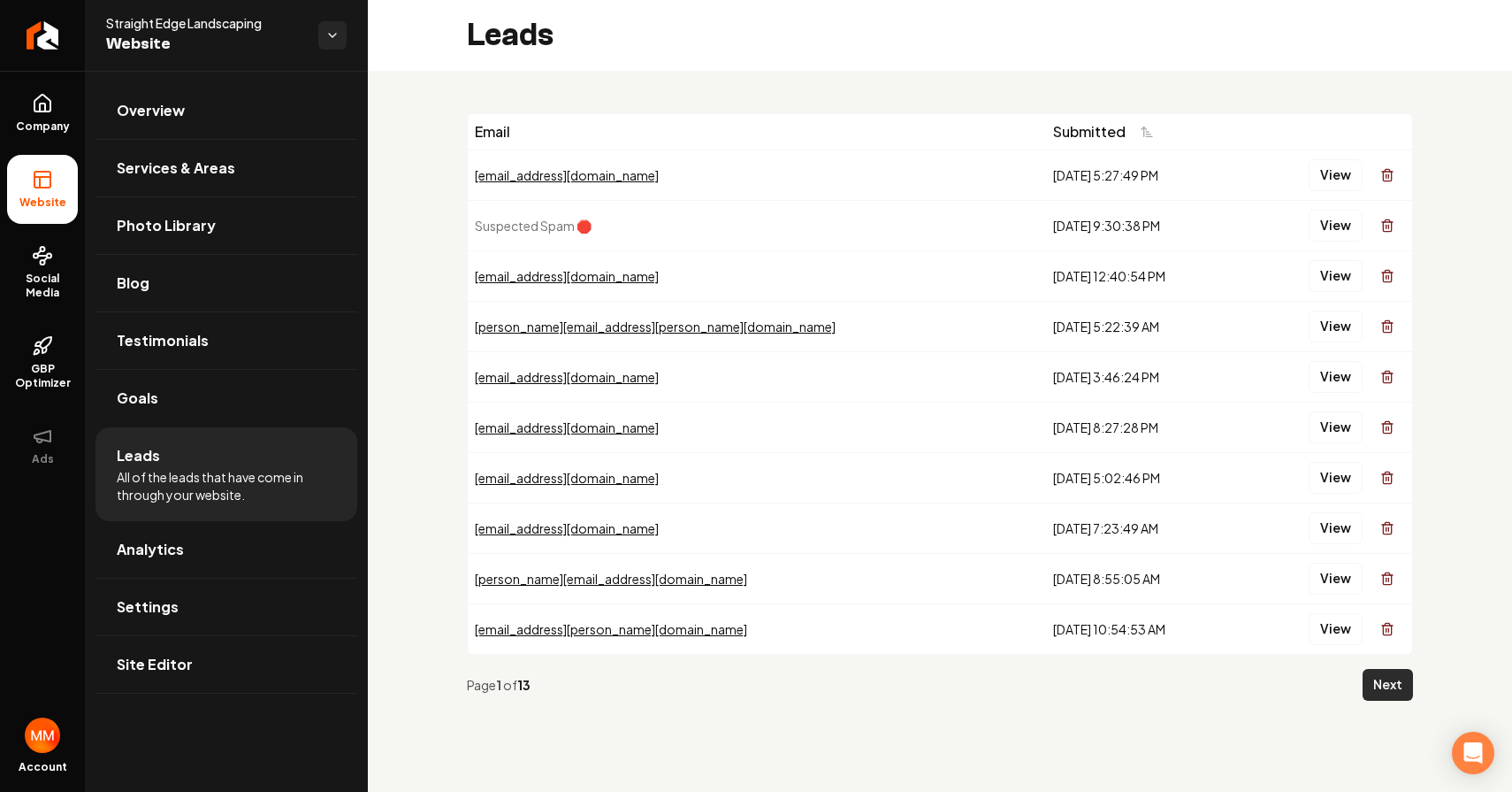
click at [1404, 688] on button "Next" at bounding box center [1387, 684] width 50 height 32
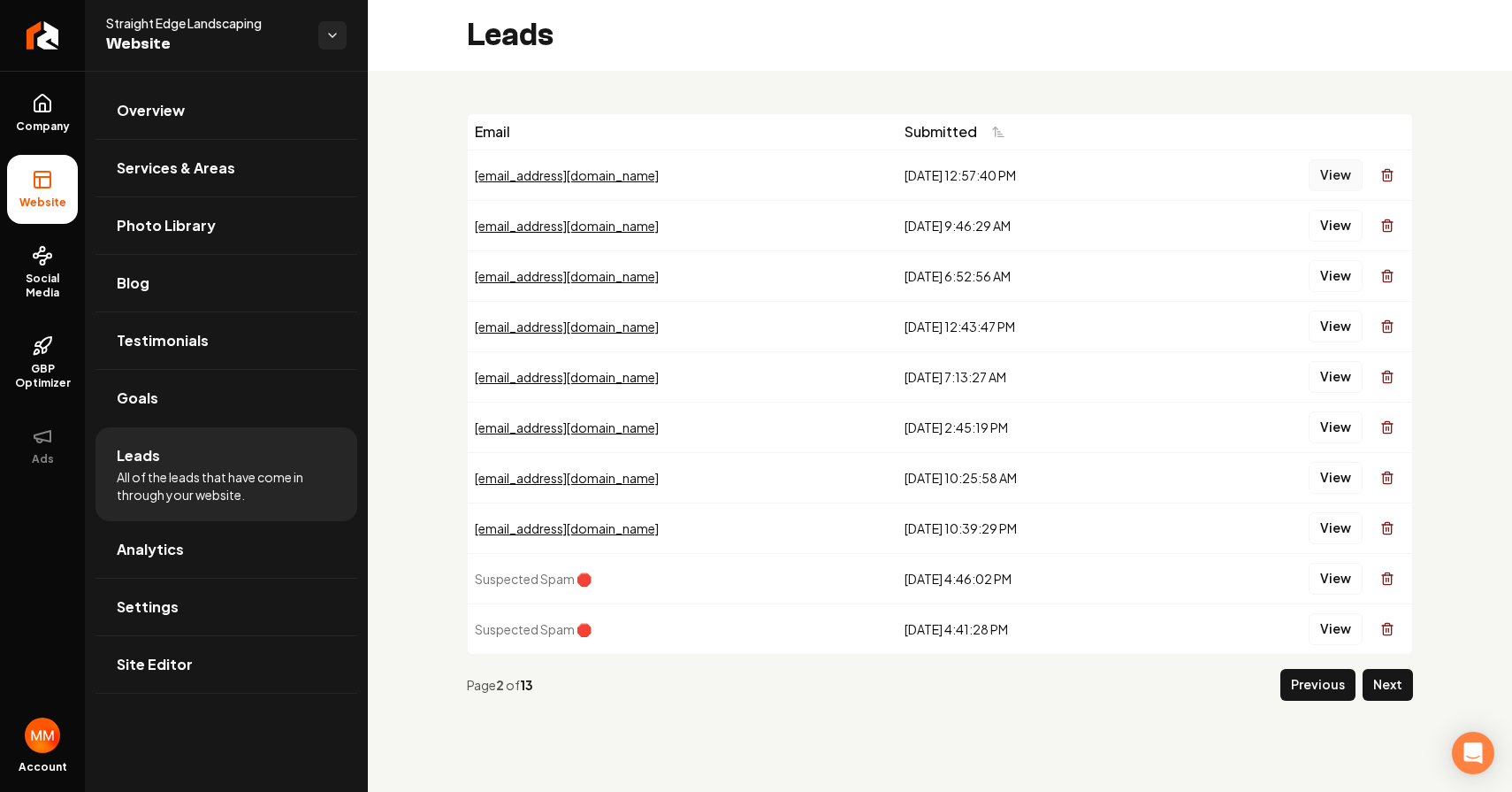
click at [1340, 174] on button "View" at bounding box center [1335, 174] width 54 height 32
click at [1331, 238] on button "View" at bounding box center [1335, 226] width 54 height 32
click at [1347, 280] on button "View" at bounding box center [1335, 276] width 54 height 32
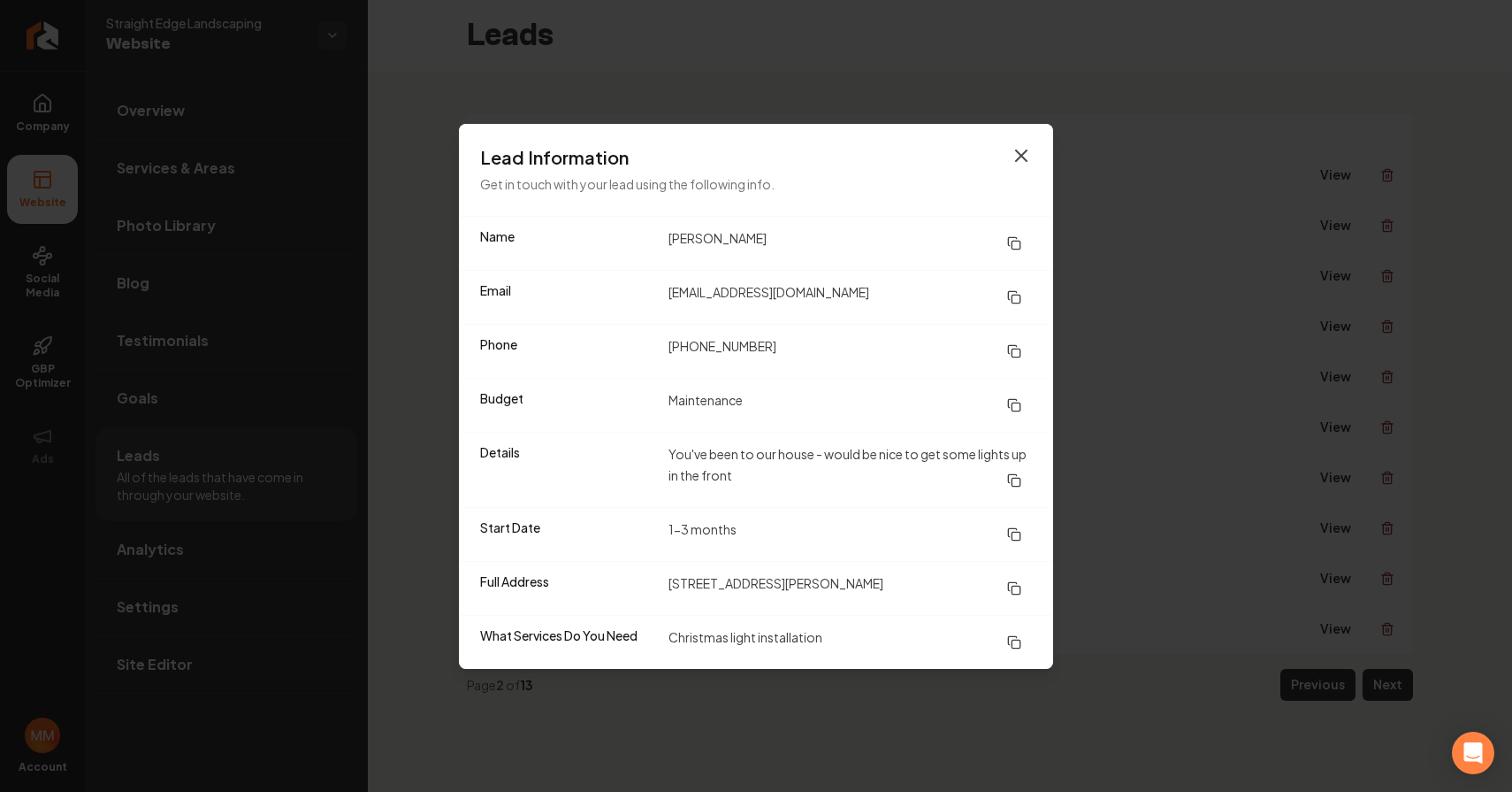
click at [1026, 153] on icon "button" at bounding box center [1021, 155] width 21 height 21
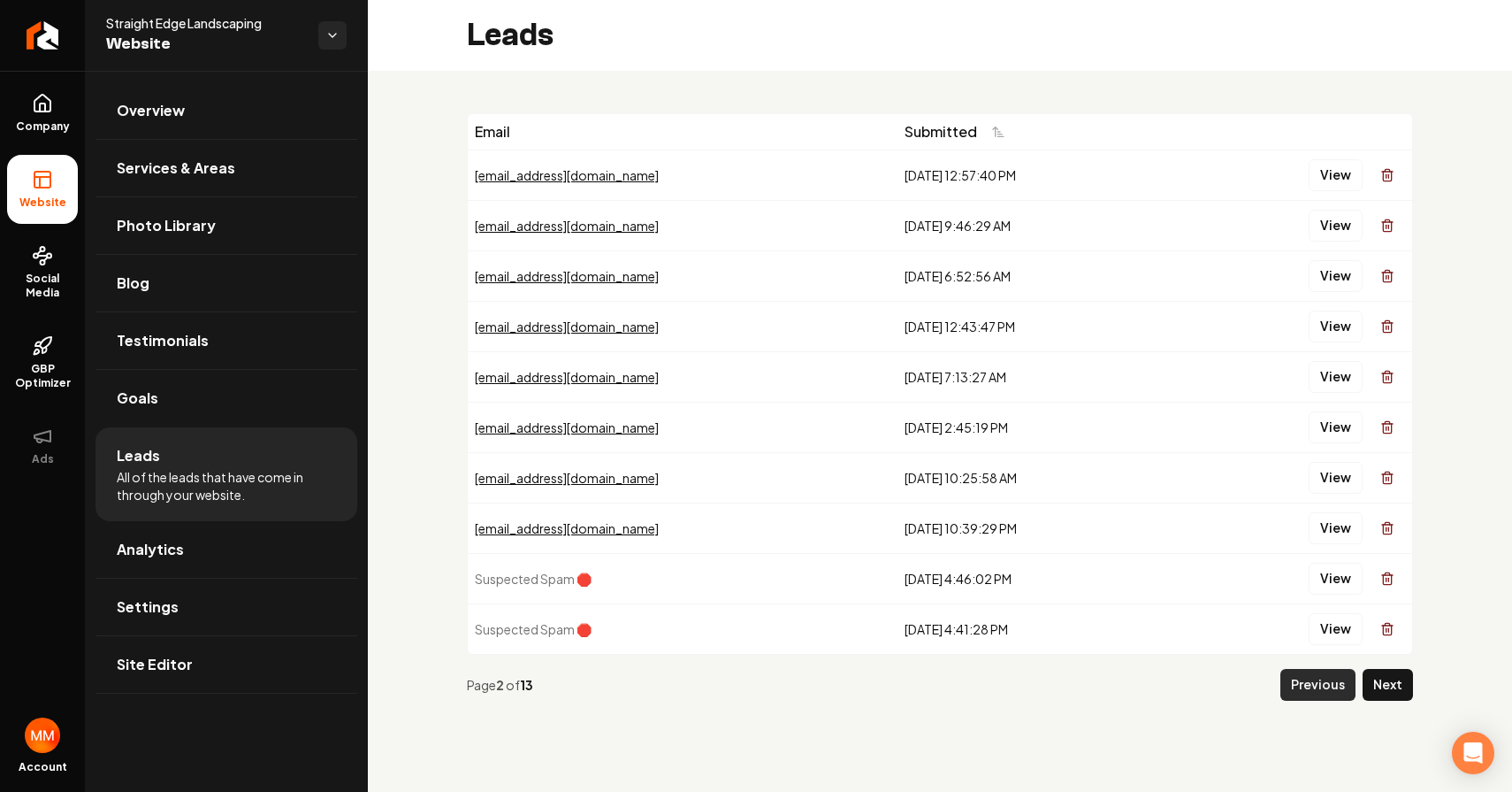
click at [1303, 687] on button "Previous" at bounding box center [1318, 684] width 75 height 32
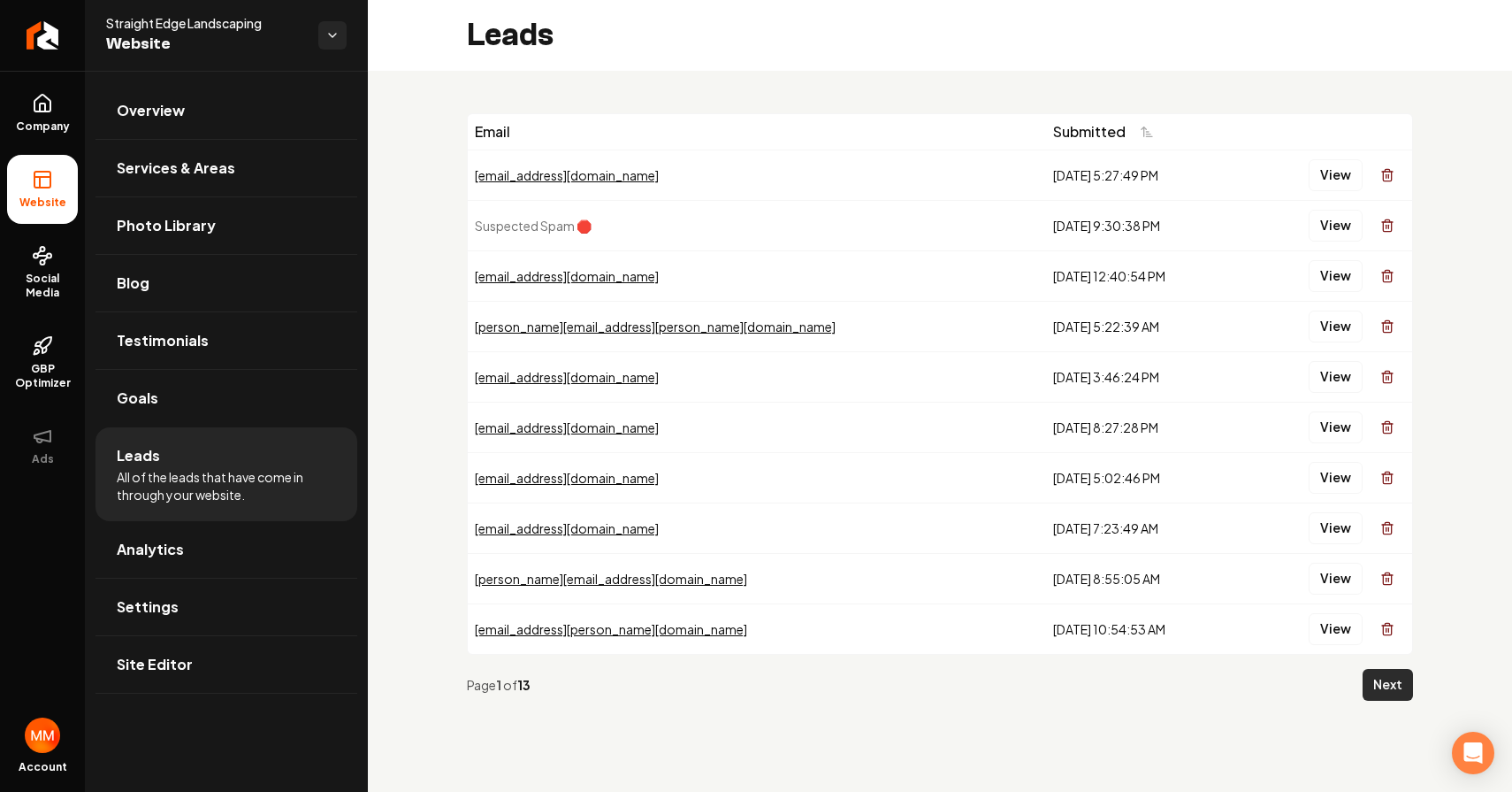
click at [1384, 691] on button "Next" at bounding box center [1387, 684] width 50 height 32
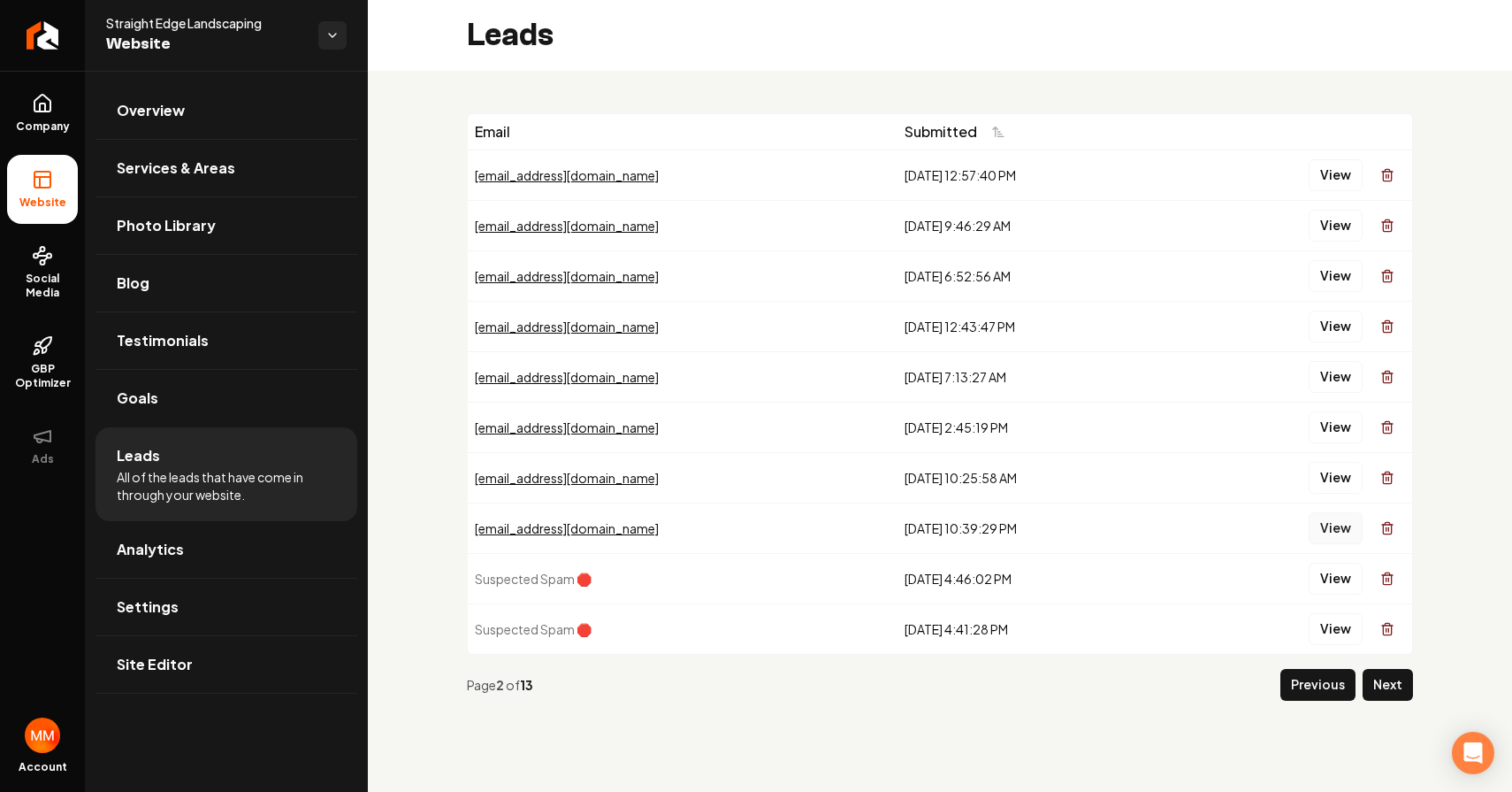
click at [1330, 526] on button "View" at bounding box center [1335, 528] width 54 height 32
click at [1327, 483] on button "View" at bounding box center [1335, 478] width 54 height 32
